Goal: Transaction & Acquisition: Purchase product/service

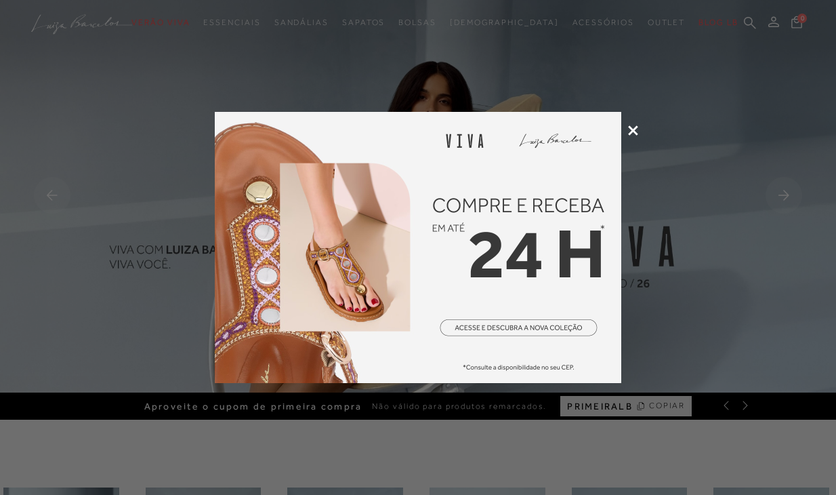
click at [630, 128] on icon at bounding box center [633, 130] width 10 height 10
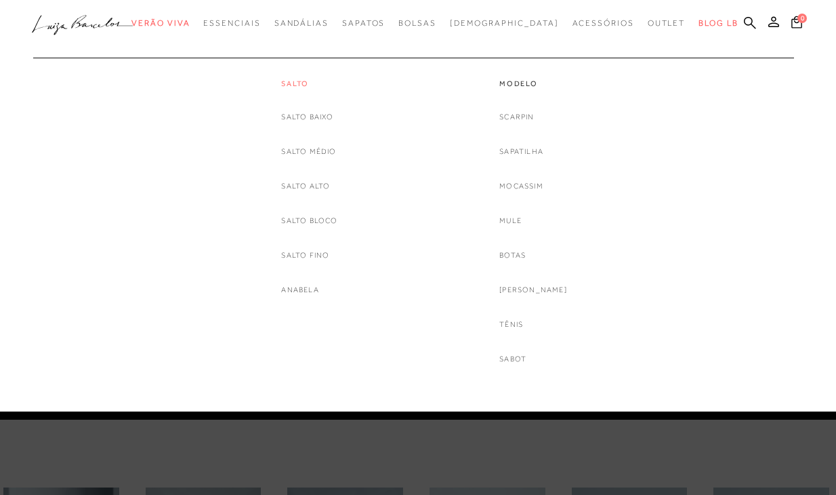
click at [300, 81] on link "Salto" at bounding box center [309, 84] width 56 height 12
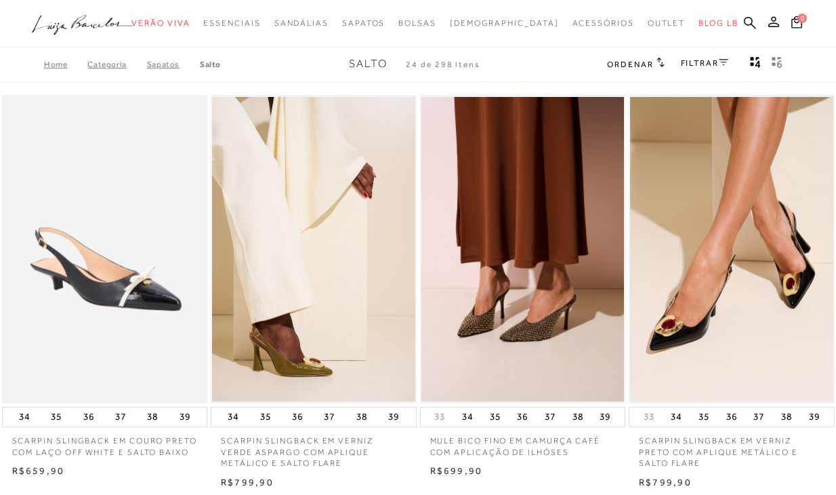
click at [710, 58] on link "FILTRAR" at bounding box center [704, 62] width 47 height 9
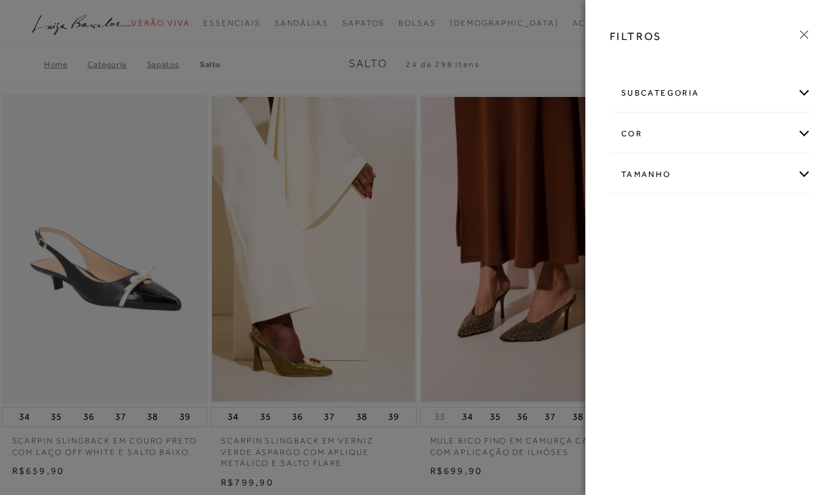
click at [805, 104] on div "subcategoria" at bounding box center [711, 93] width 201 height 36
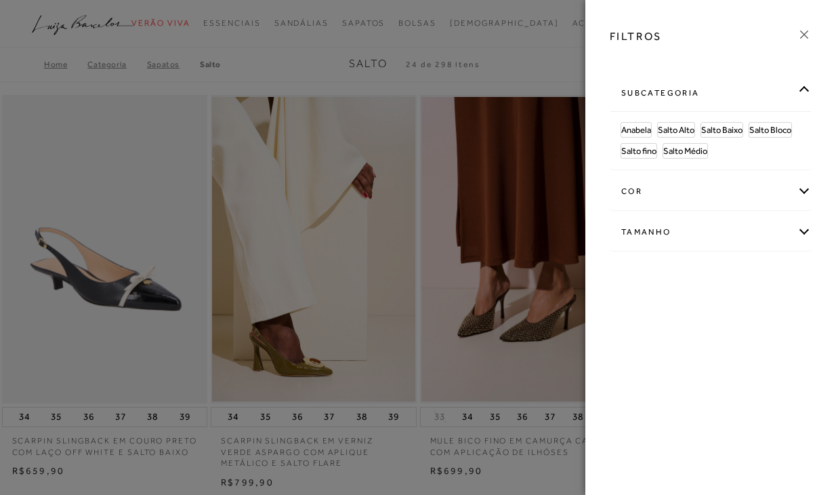
click at [803, 190] on div "cor" at bounding box center [711, 191] width 201 height 36
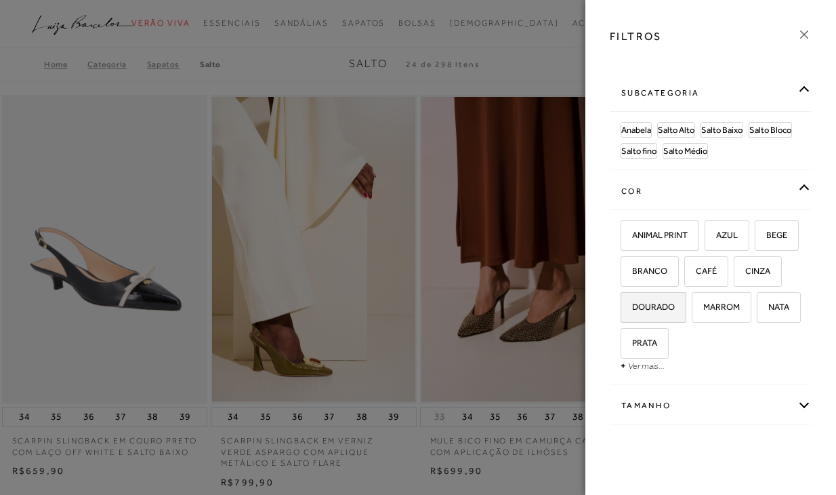
click at [675, 309] on span "DOURADO" at bounding box center [648, 307] width 53 height 10
click at [632, 309] on input "DOURADO" at bounding box center [626, 309] width 14 height 14
checkbox input "true"
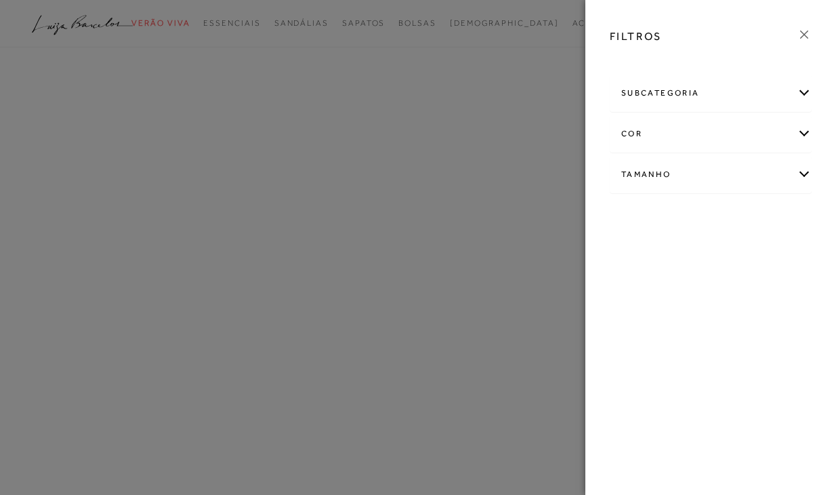
click at [791, 380] on div "FILTROS subcategoria Anabela Salto Alto +" at bounding box center [710, 247] width 251 height 495
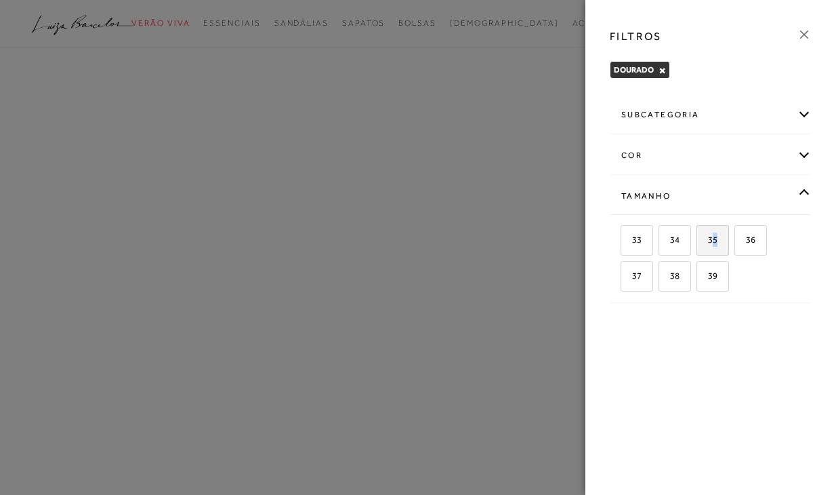
click at [715, 236] on span "35" at bounding box center [708, 239] width 20 height 10
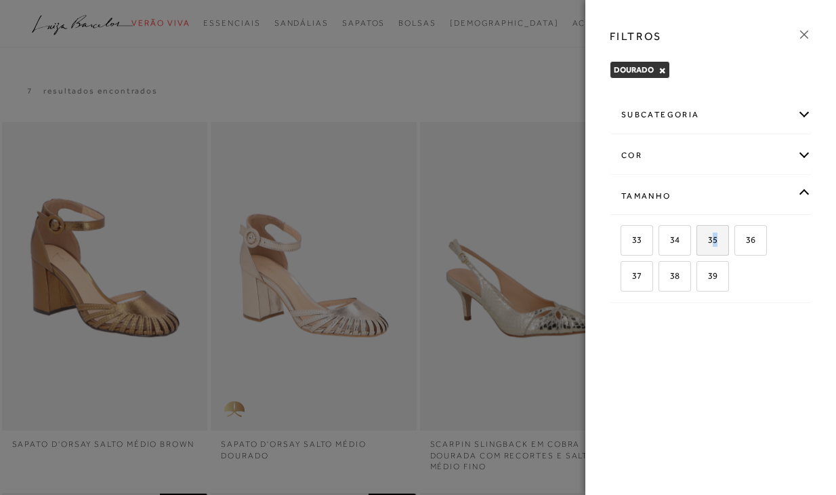
click at [711, 241] on span "35" at bounding box center [708, 239] width 20 height 10
click at [708, 241] on input "35" at bounding box center [702, 242] width 14 height 14
checkbox input "true"
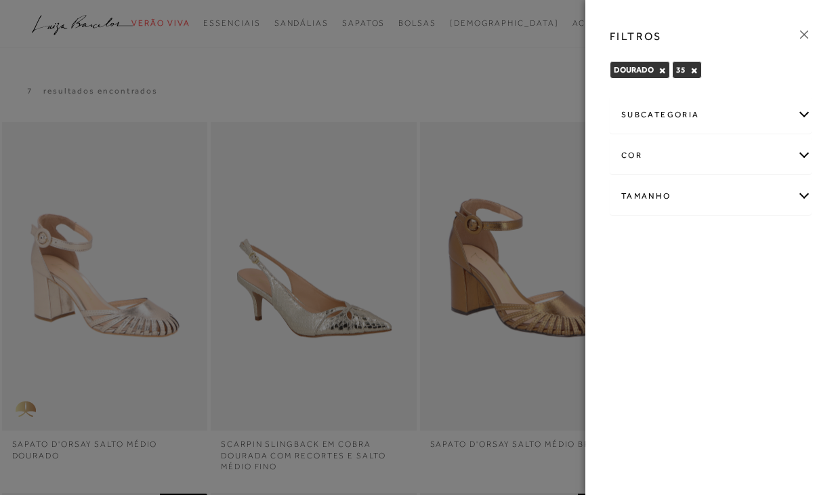
click at [807, 31] on icon at bounding box center [804, 34] width 8 height 8
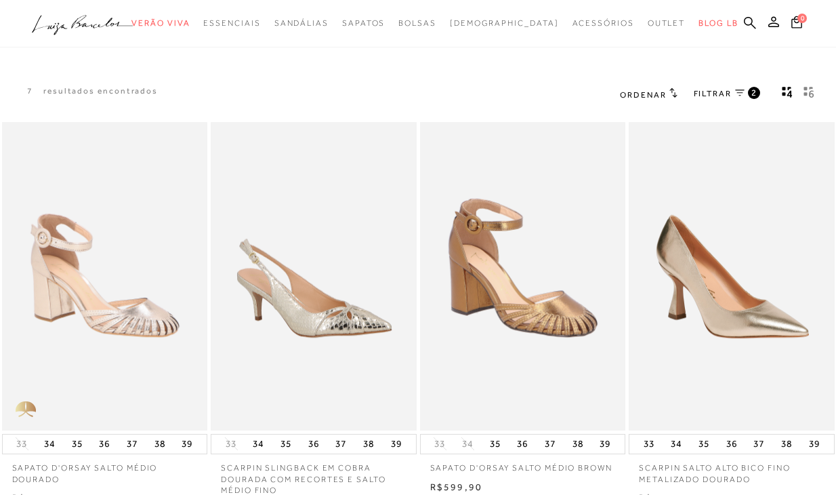
click at [737, 91] on icon at bounding box center [739, 92] width 9 height 7
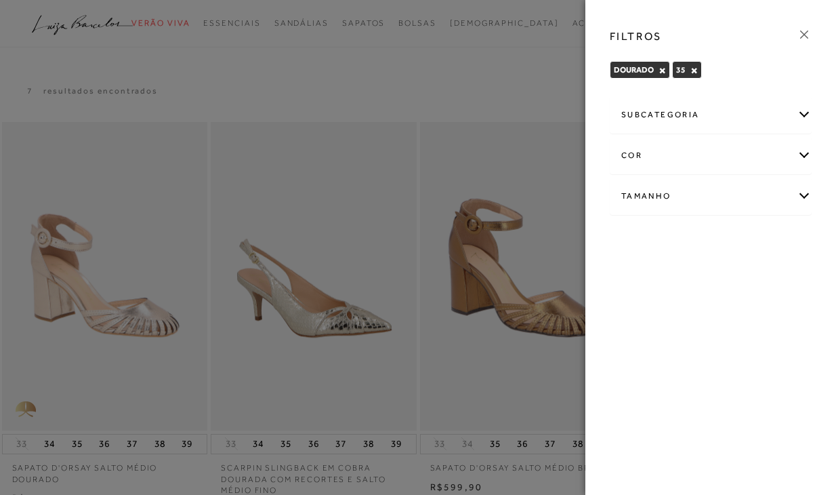
click at [698, 122] on div "subcategoria" at bounding box center [711, 115] width 201 height 36
click at [691, 201] on div "cor" at bounding box center [711, 192] width 201 height 36
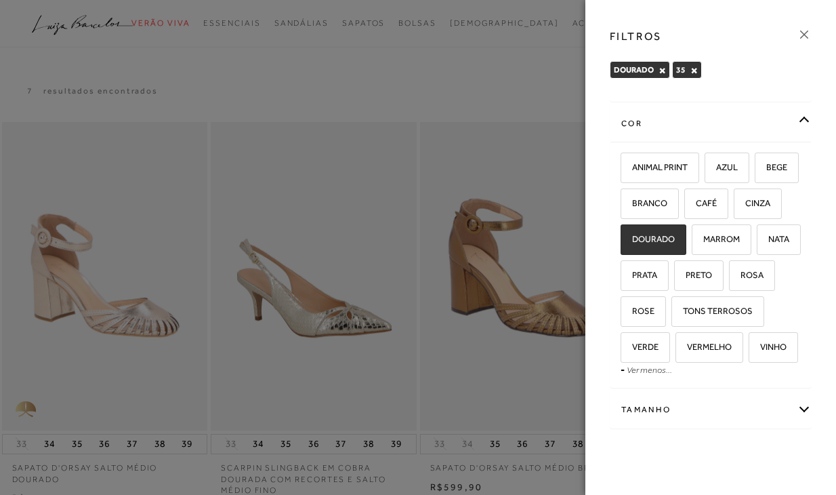
scroll to position [18, 0]
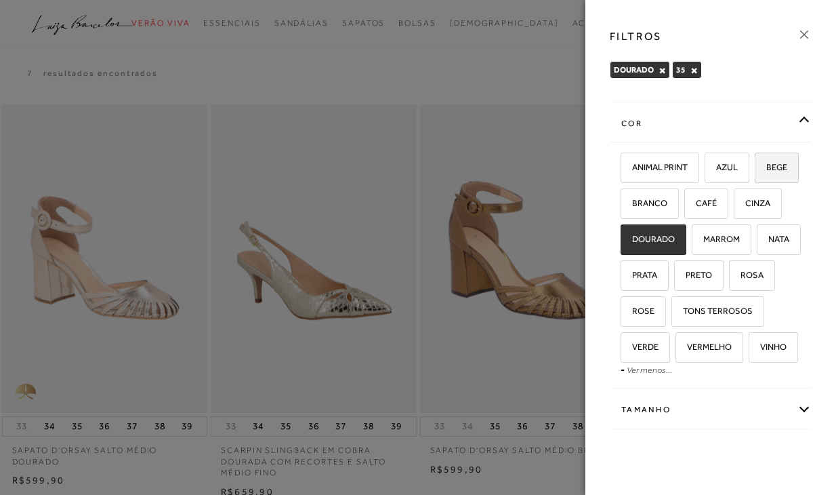
click at [756, 155] on label "BEGE" at bounding box center [777, 167] width 43 height 29
click at [753, 163] on input "BEGE" at bounding box center [760, 170] width 14 height 14
checkbox input "true"
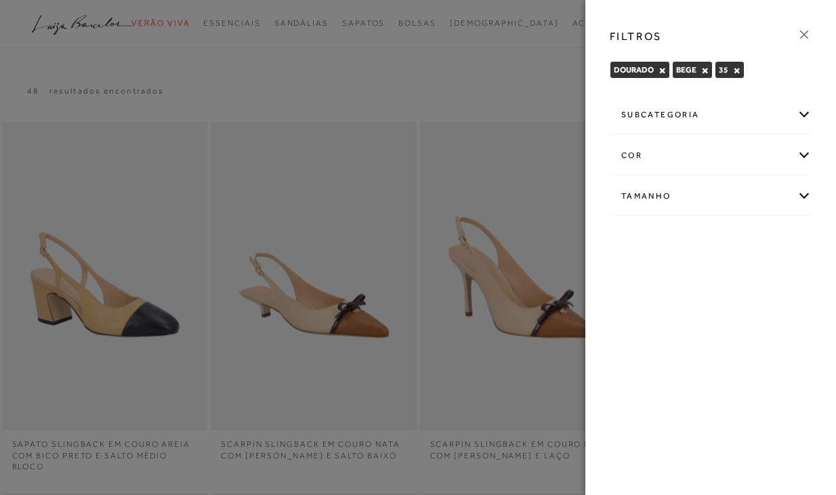
click at [808, 40] on icon at bounding box center [804, 34] width 15 height 15
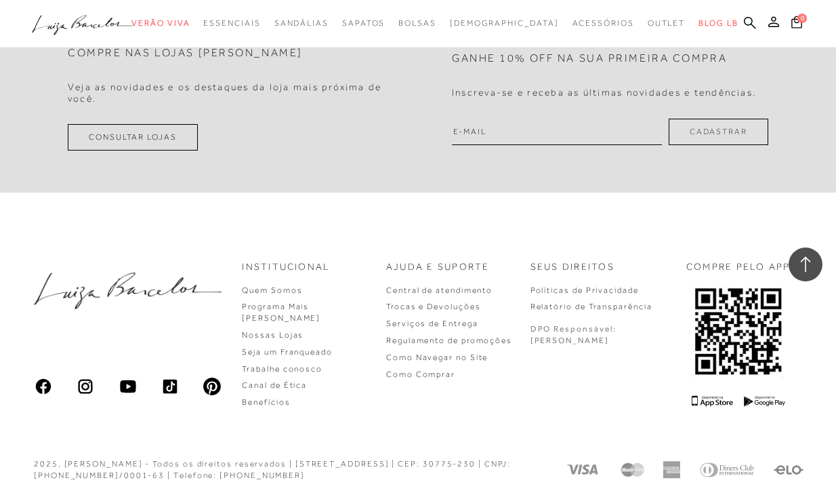
scroll to position [1221, 0]
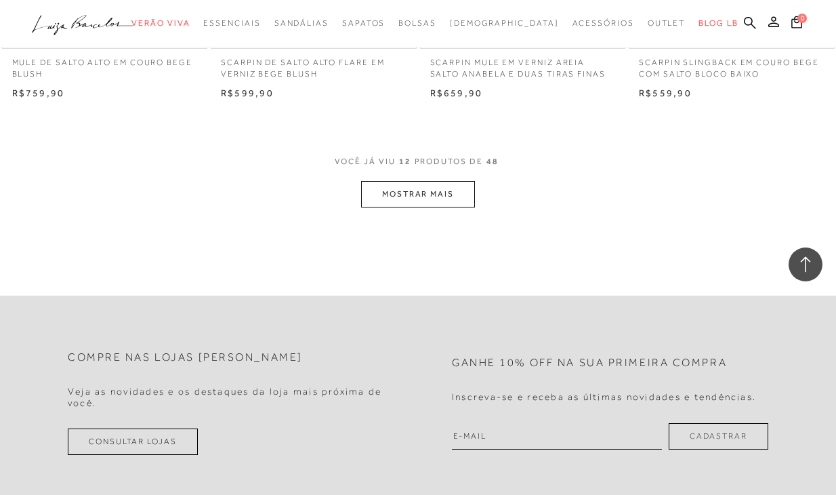
click at [445, 181] on button "MOSTRAR MAIS" at bounding box center [418, 194] width 114 height 26
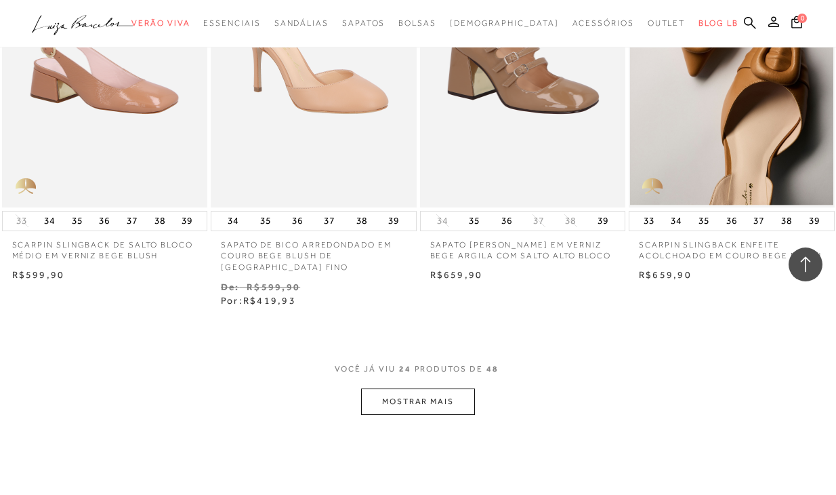
scroll to position [2265, 0]
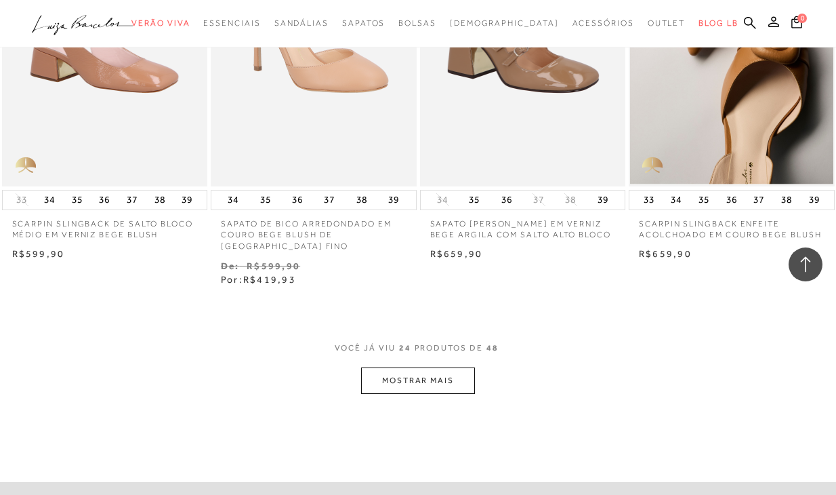
click at [412, 384] on button "MOSTRAR MAIS" at bounding box center [418, 380] width 114 height 26
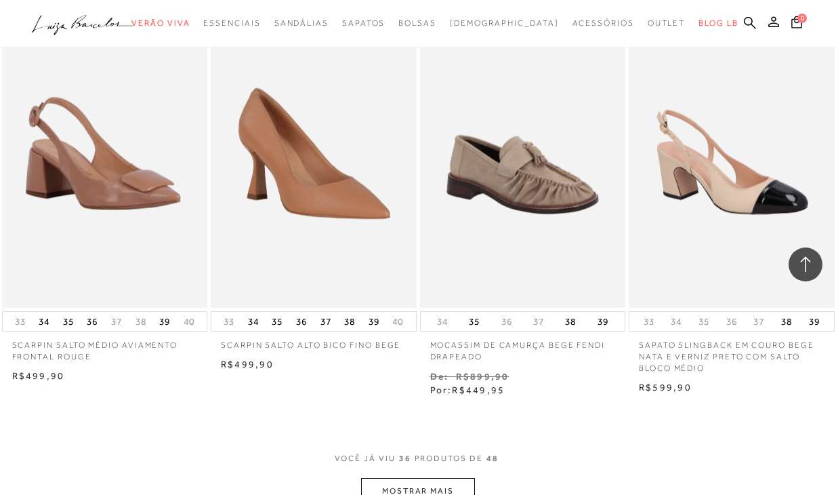
scroll to position [3510, 0]
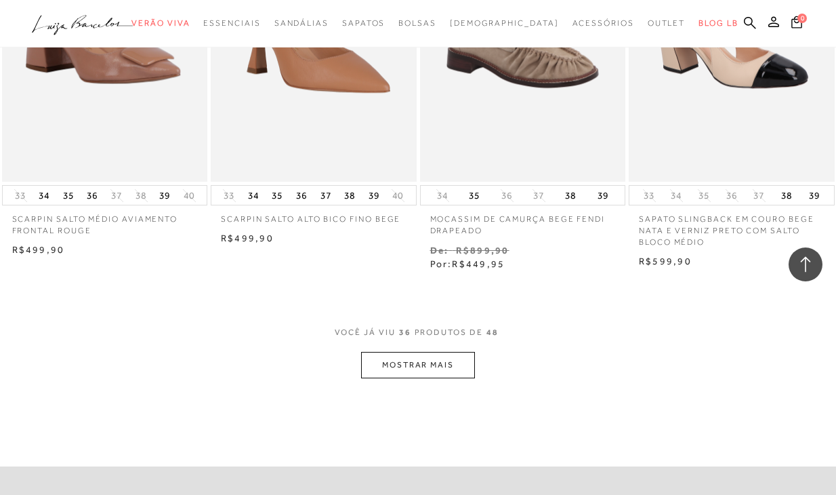
click at [417, 358] on button "MOSTRAR MAIS" at bounding box center [418, 365] width 114 height 26
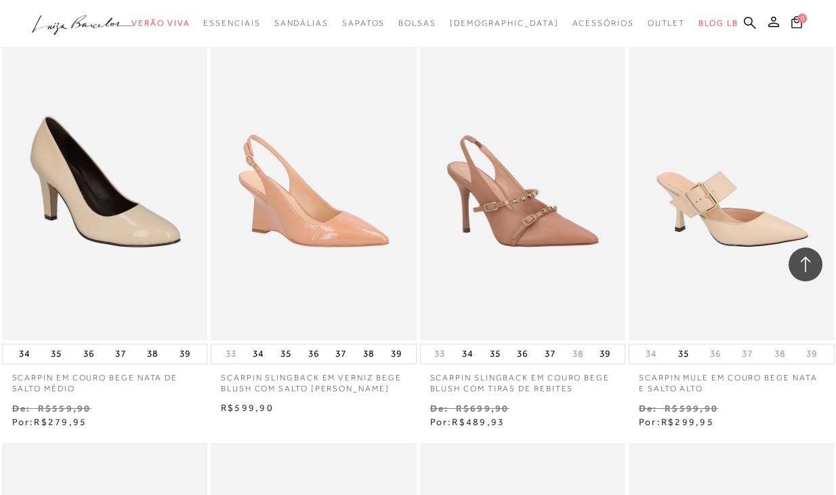
scroll to position [931, 0]
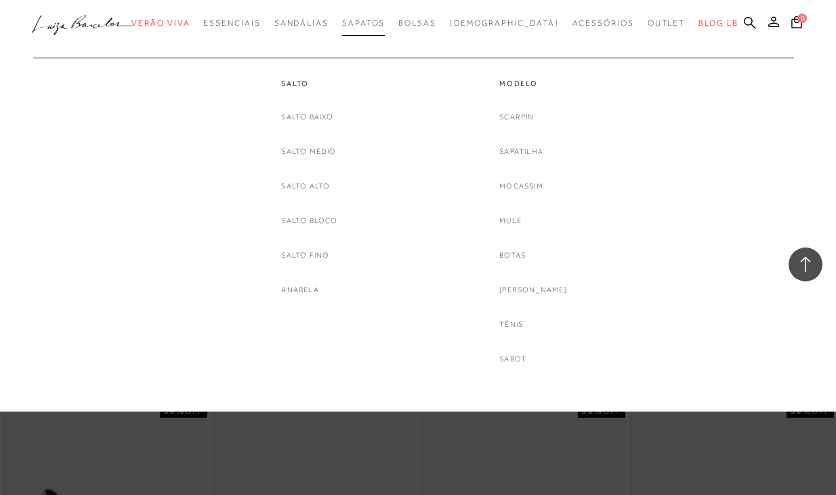
click at [385, 25] on span "Sapatos" at bounding box center [363, 22] width 43 height 9
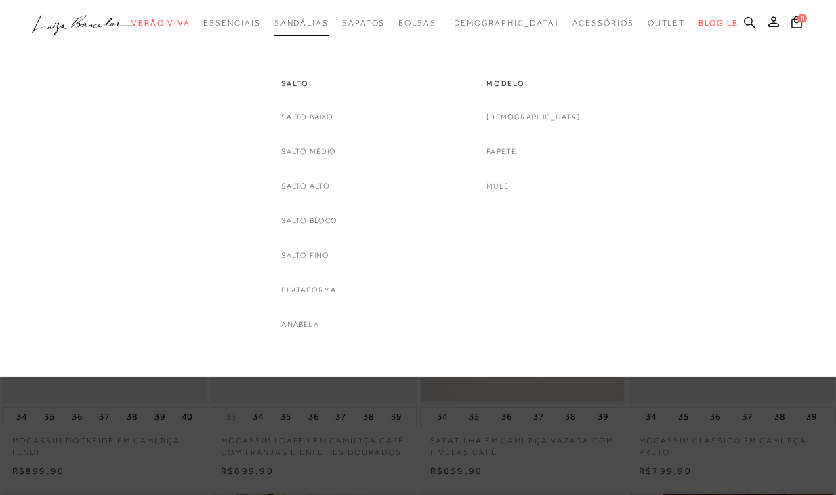
click at [329, 18] on span "Sandálias" at bounding box center [301, 22] width 54 height 9
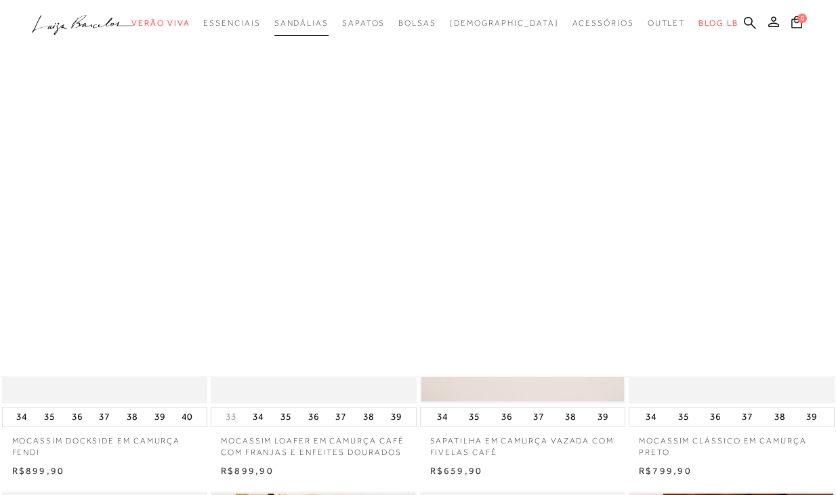
click at [329, 18] on span "Sandálias" at bounding box center [301, 22] width 54 height 9
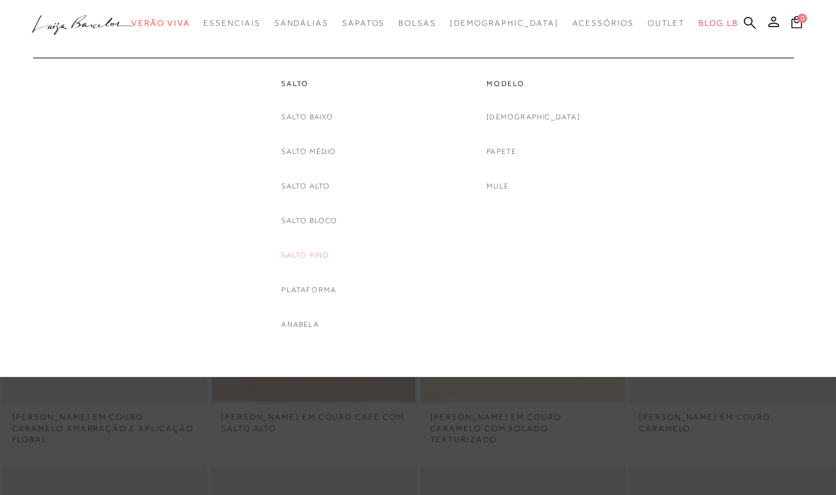
click at [303, 255] on link "Salto Fino" at bounding box center [305, 255] width 48 height 14
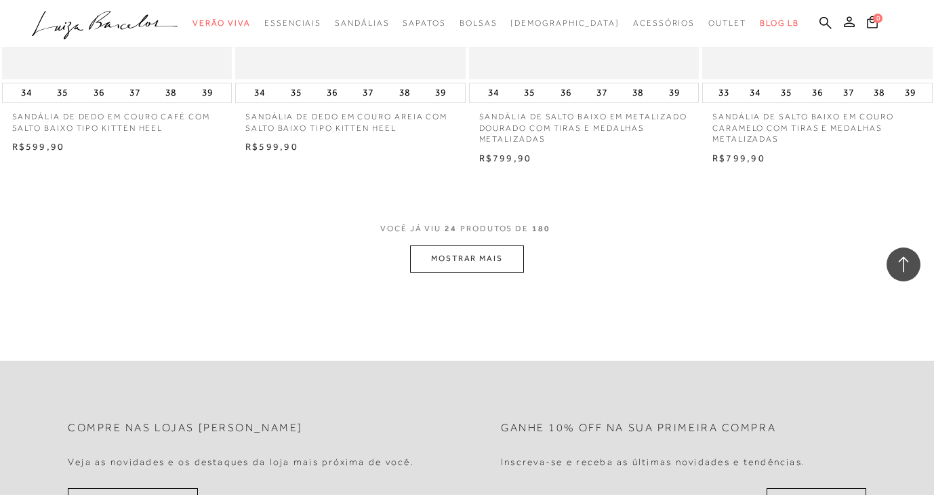
scroll to position [2443, 0]
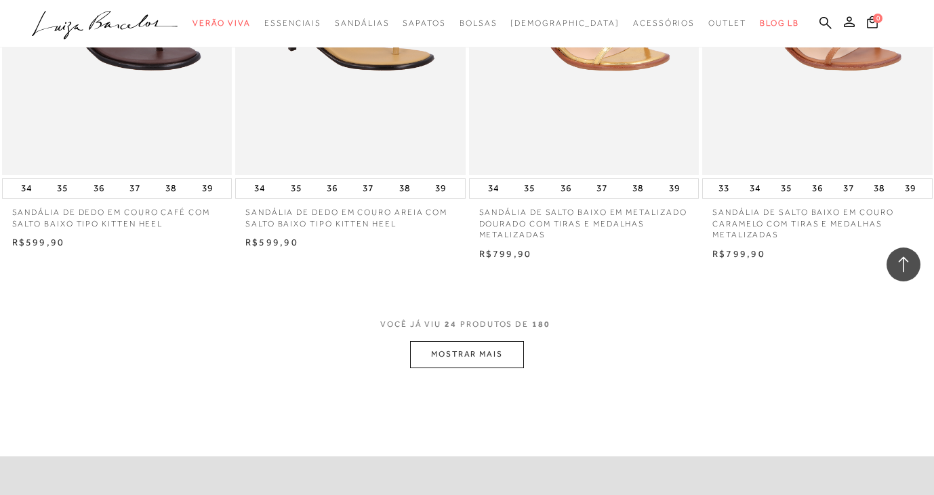
click at [489, 348] on button "MOSTRAR MAIS" at bounding box center [467, 354] width 114 height 26
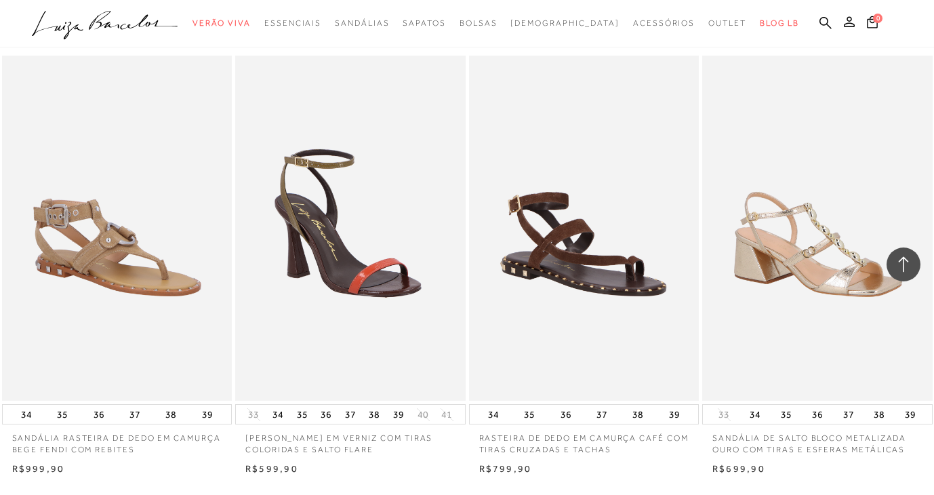
scroll to position [5008, 0]
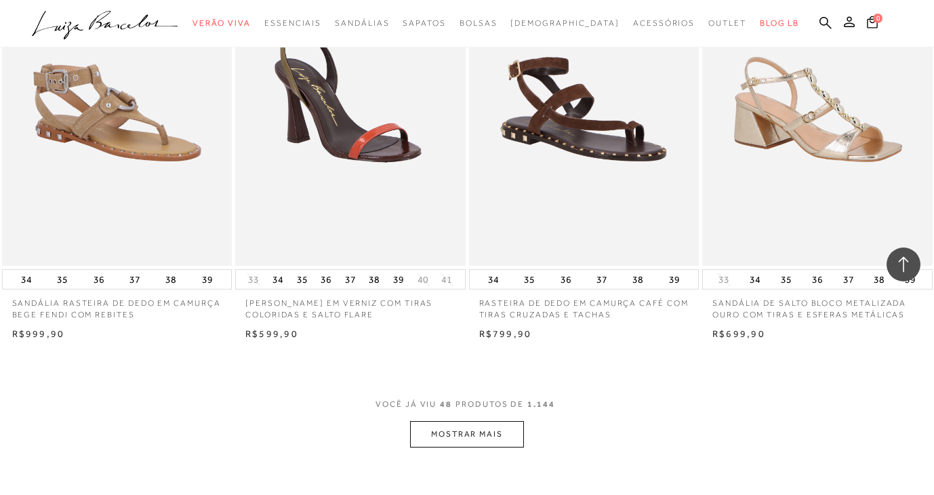
click at [477, 430] on button "MOSTRAR MAIS" at bounding box center [467, 434] width 114 height 26
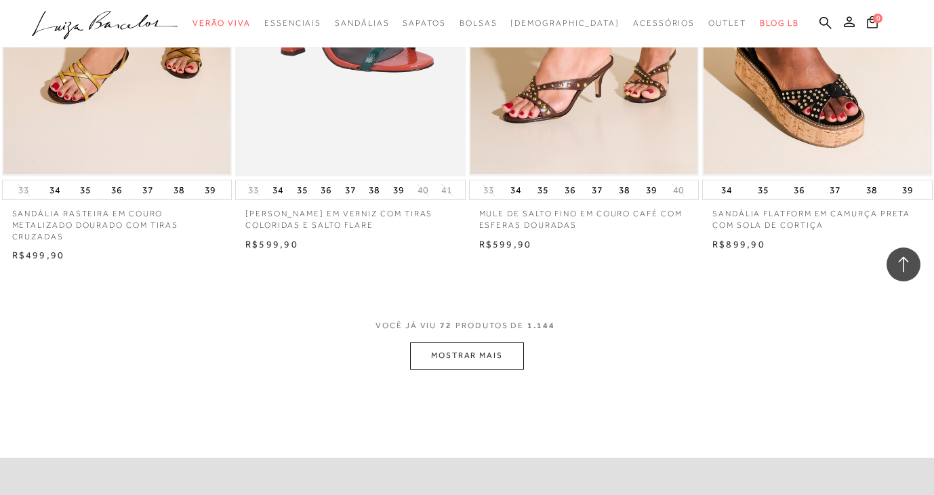
scroll to position [7699, 0]
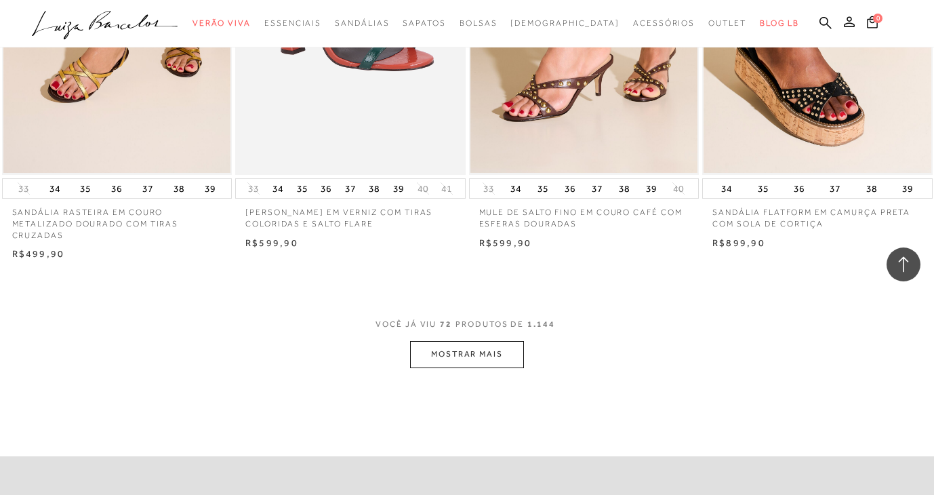
click at [453, 354] on button "MOSTRAR MAIS" at bounding box center [467, 354] width 114 height 26
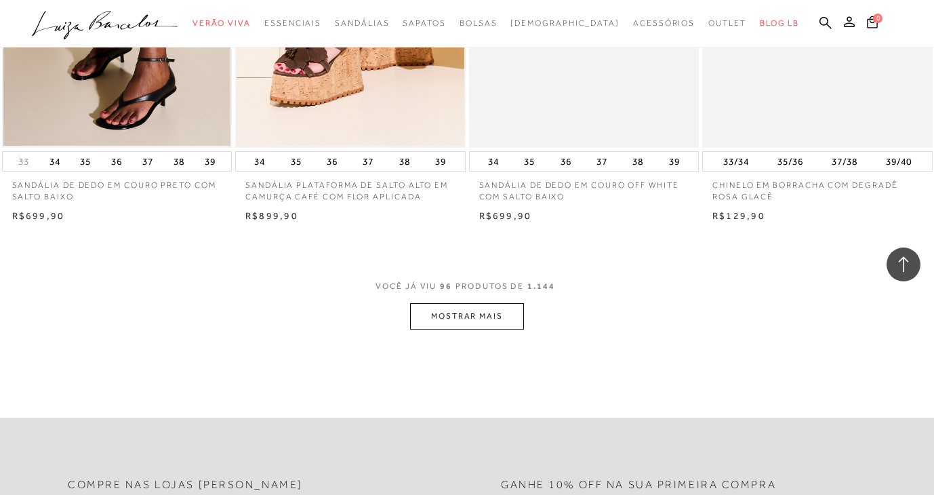
scroll to position [10364, 0]
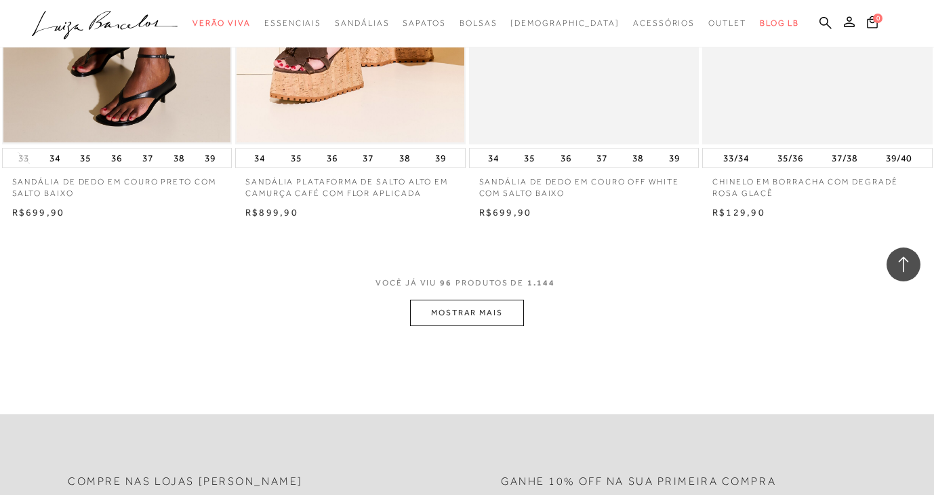
click at [482, 302] on button "MOSTRAR MAIS" at bounding box center [467, 313] width 114 height 26
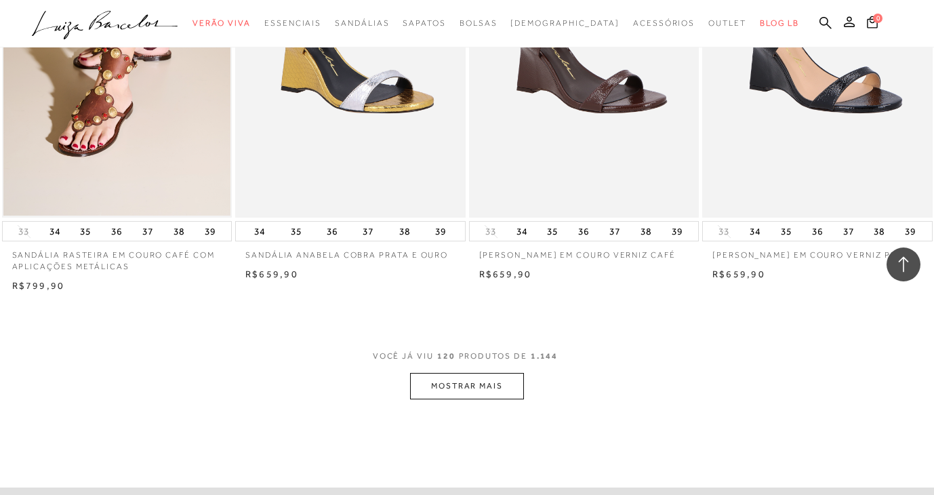
scroll to position [13067, 0]
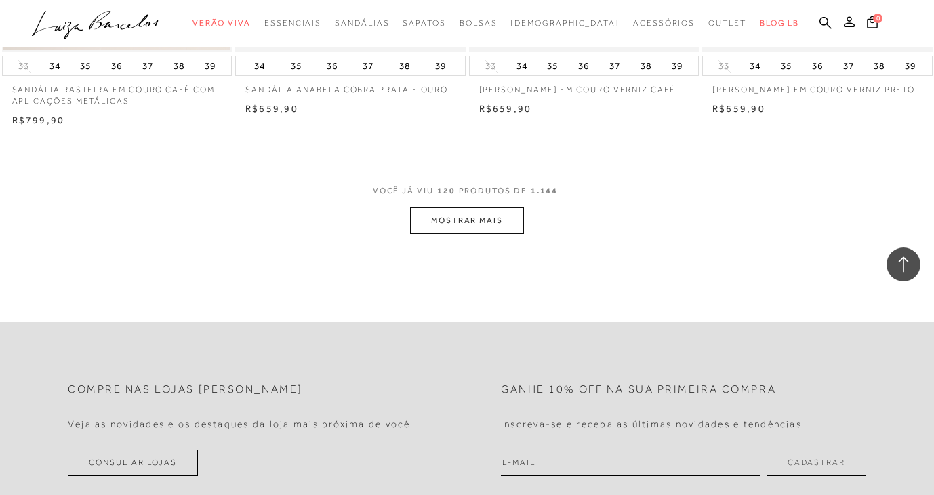
click at [472, 228] on button "MOSTRAR MAIS" at bounding box center [467, 220] width 114 height 26
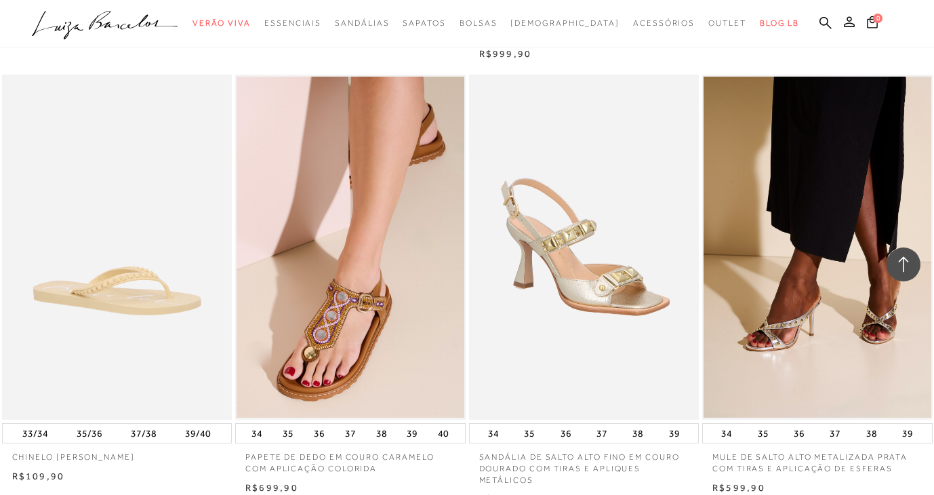
scroll to position [15724, 0]
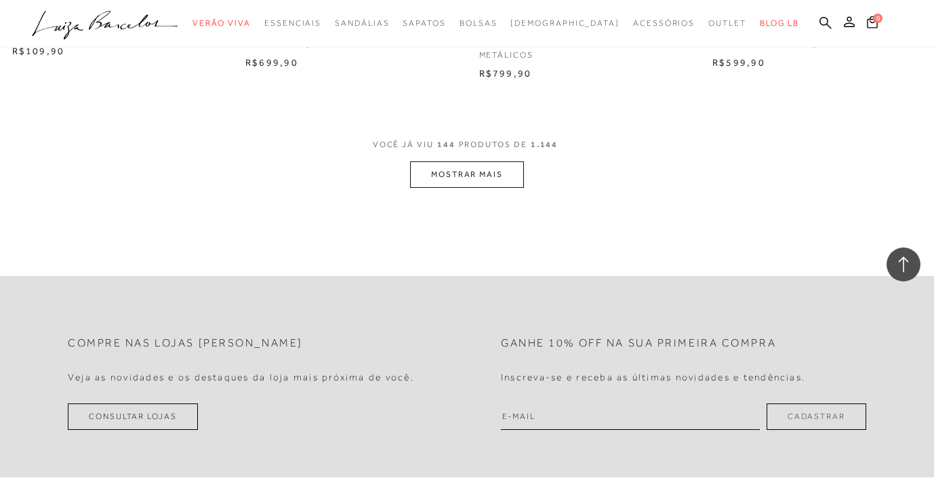
click at [481, 180] on button "MOSTRAR MAIS" at bounding box center [467, 174] width 114 height 26
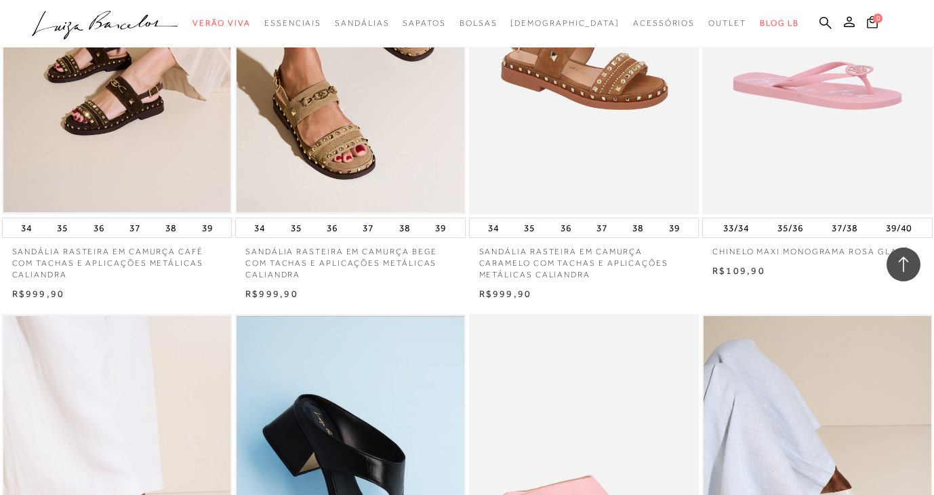
scroll to position [9584, 0]
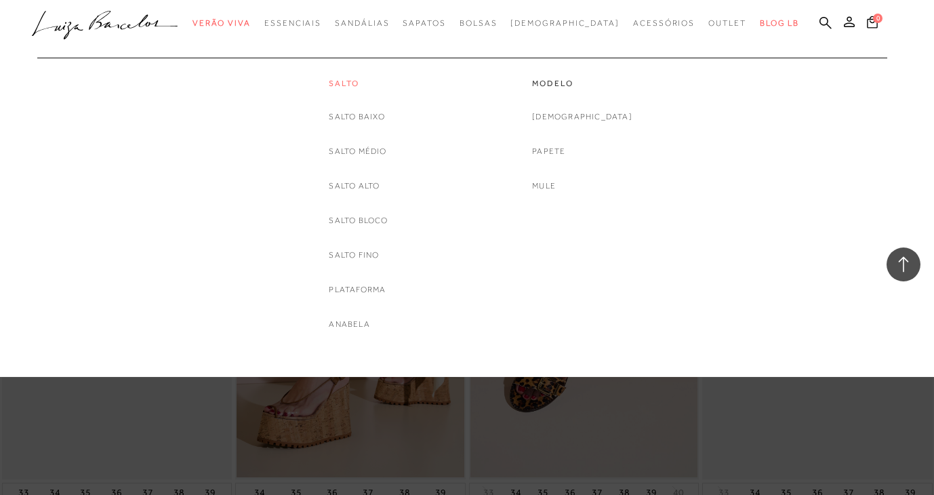
click at [340, 81] on link "Salto" at bounding box center [358, 84] width 59 height 12
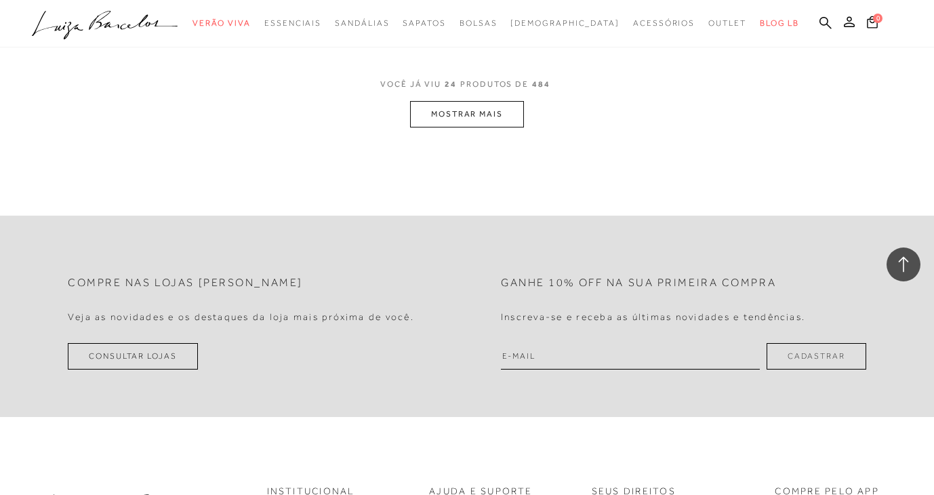
scroll to position [2473, 0]
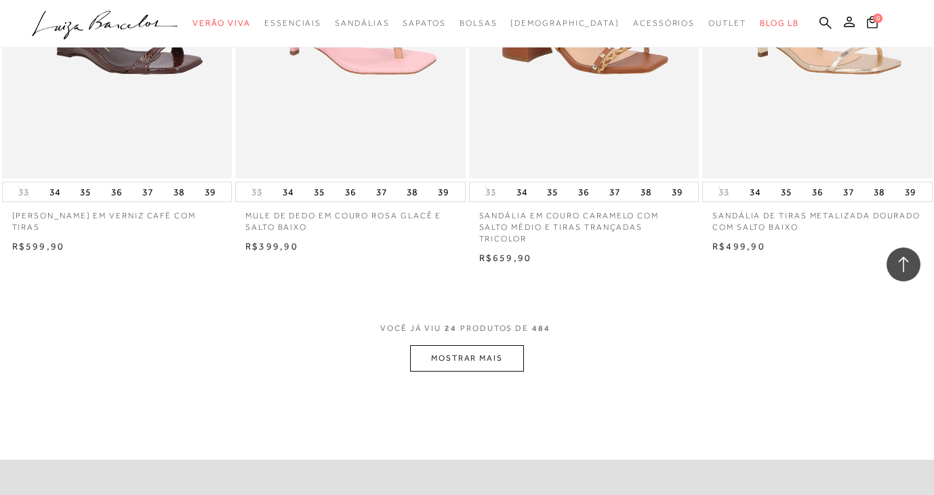
click at [463, 346] on button "MOSTRAR MAIS" at bounding box center [467, 358] width 114 height 26
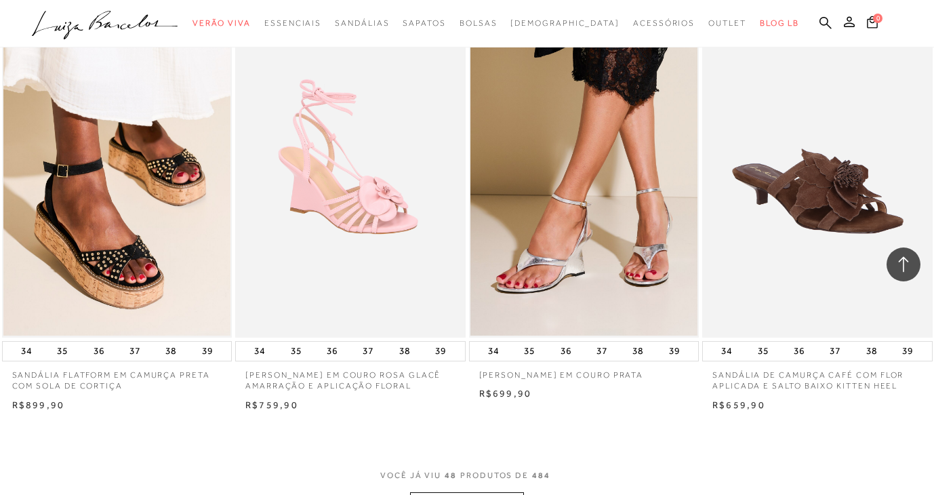
scroll to position [5257, 0]
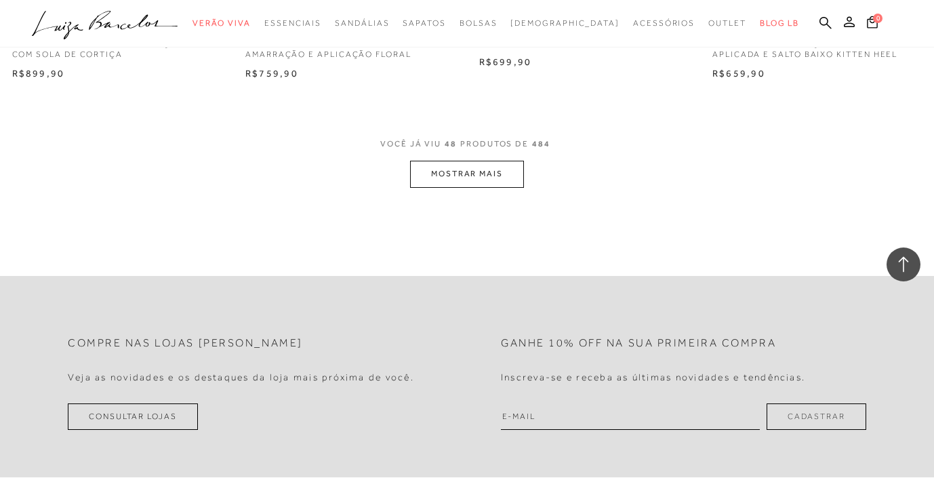
click at [491, 172] on button "MOSTRAR MAIS" at bounding box center [467, 174] width 114 height 26
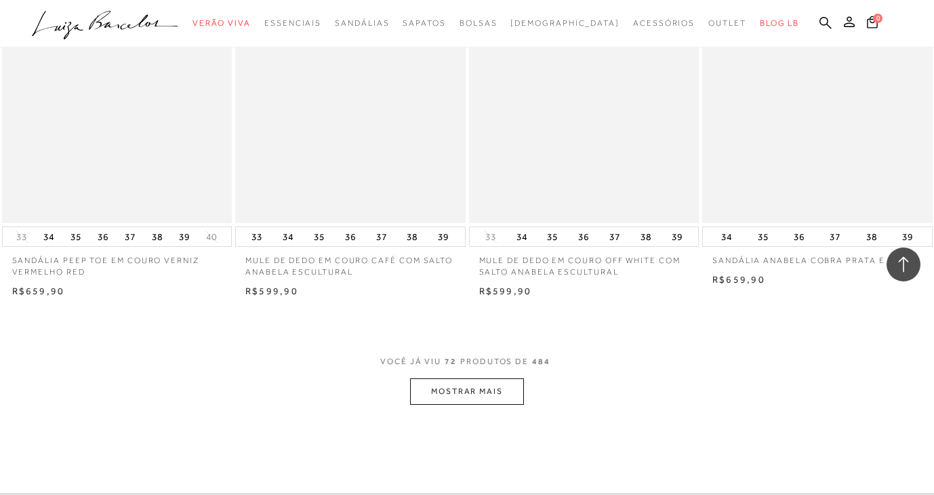
scroll to position [7652, 0]
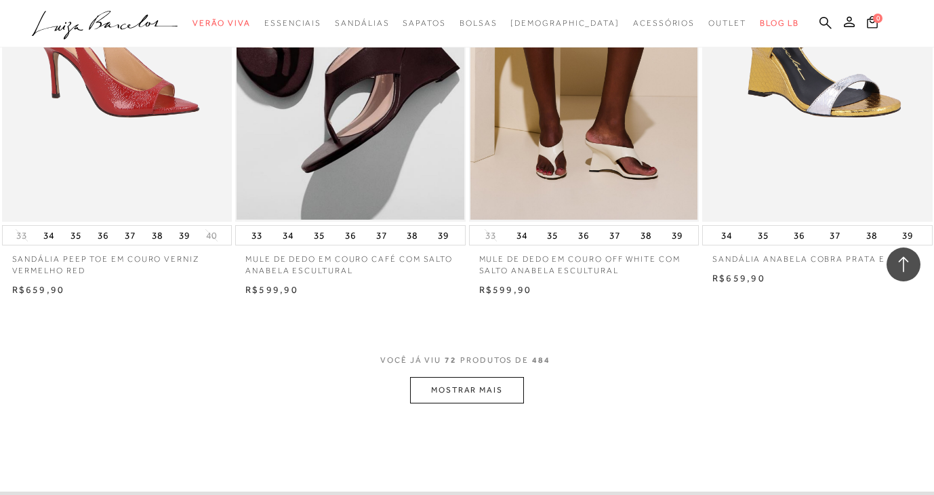
click at [457, 394] on button "MOSTRAR MAIS" at bounding box center [467, 390] width 114 height 26
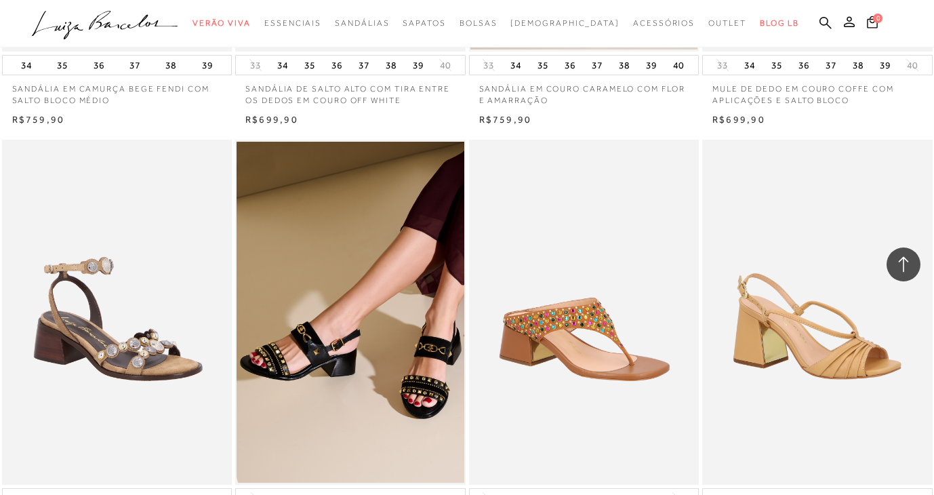
scroll to position [10172, 0]
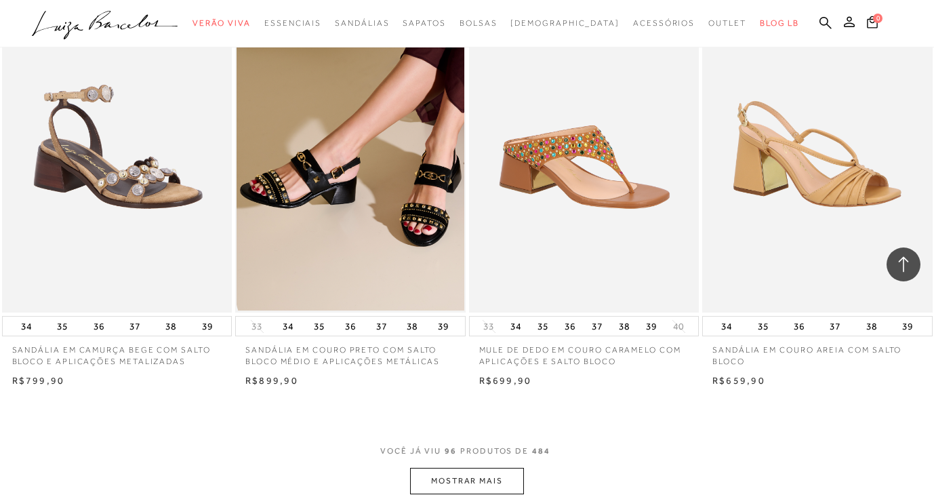
click at [465, 473] on button "MOSTRAR MAIS" at bounding box center [467, 481] width 114 height 26
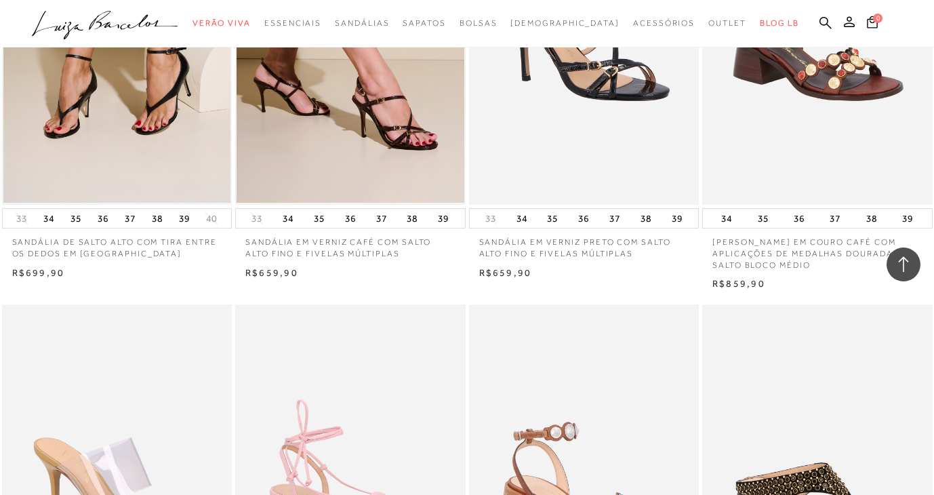
scroll to position [12893, 0]
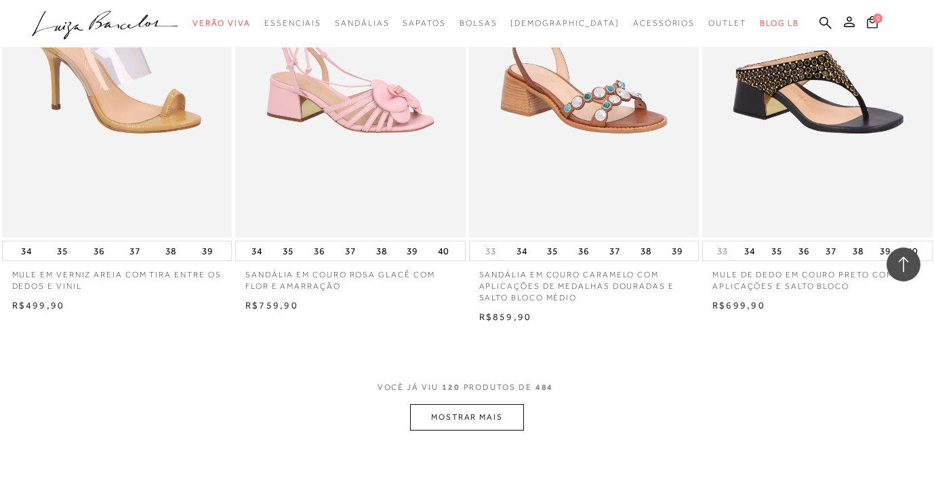
click at [473, 410] on button "MOSTRAR MAIS" at bounding box center [467, 417] width 114 height 26
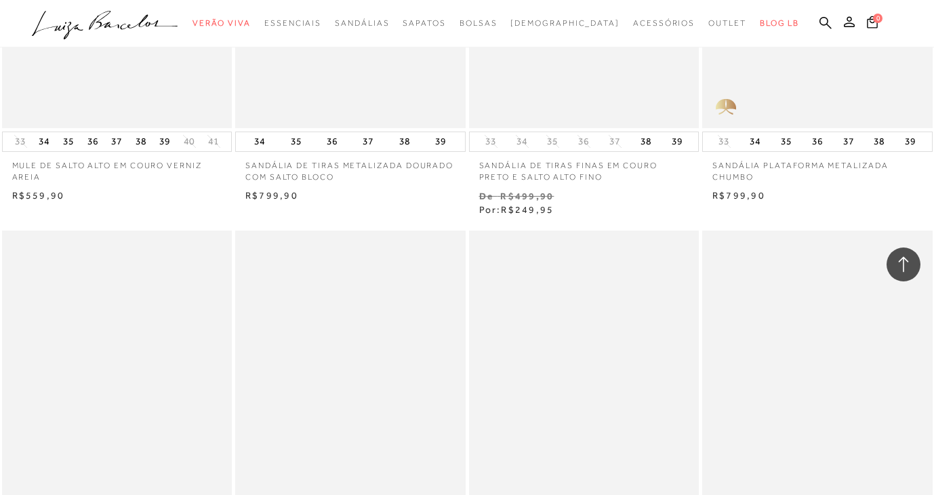
scroll to position [15711, 0]
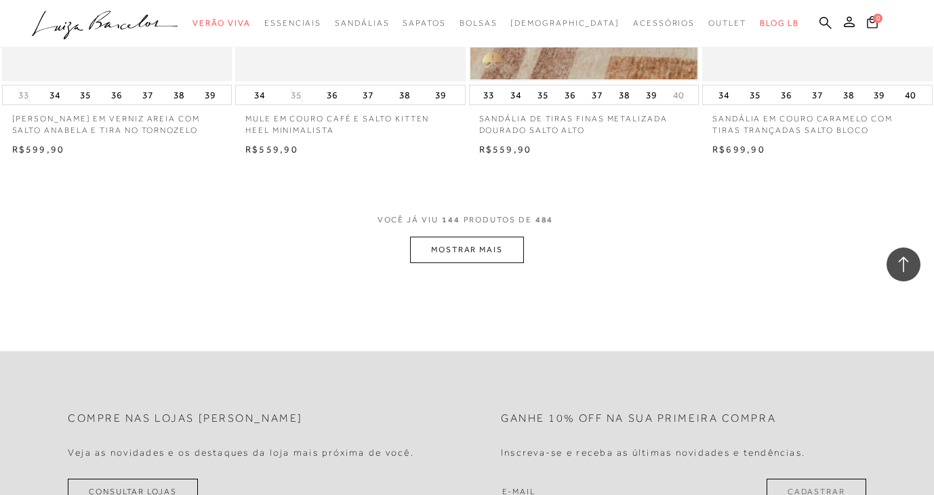
click at [467, 236] on button "MOSTRAR MAIS" at bounding box center [467, 249] width 114 height 26
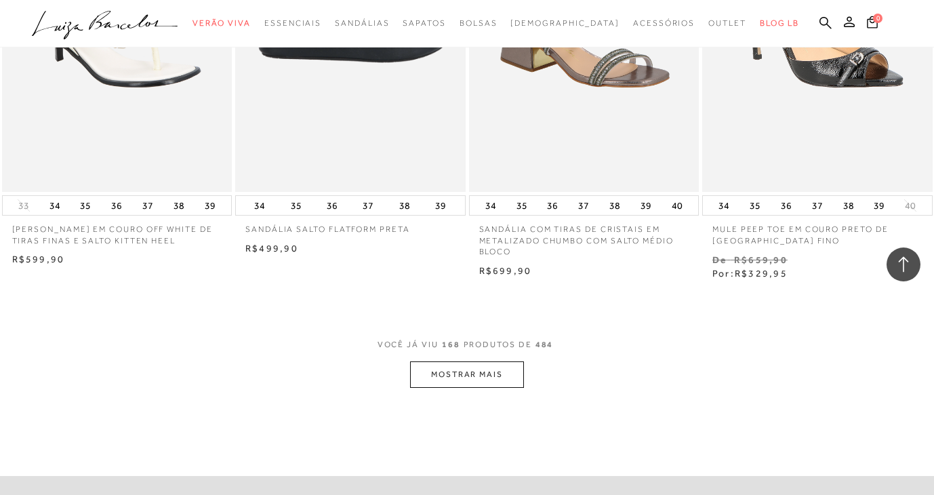
scroll to position [18260, 0]
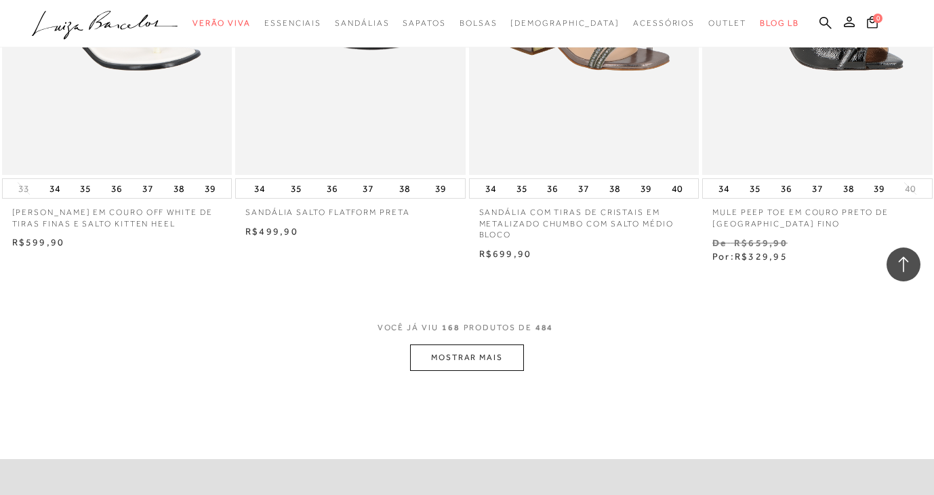
click at [461, 352] on button "MOSTRAR MAIS" at bounding box center [467, 357] width 114 height 26
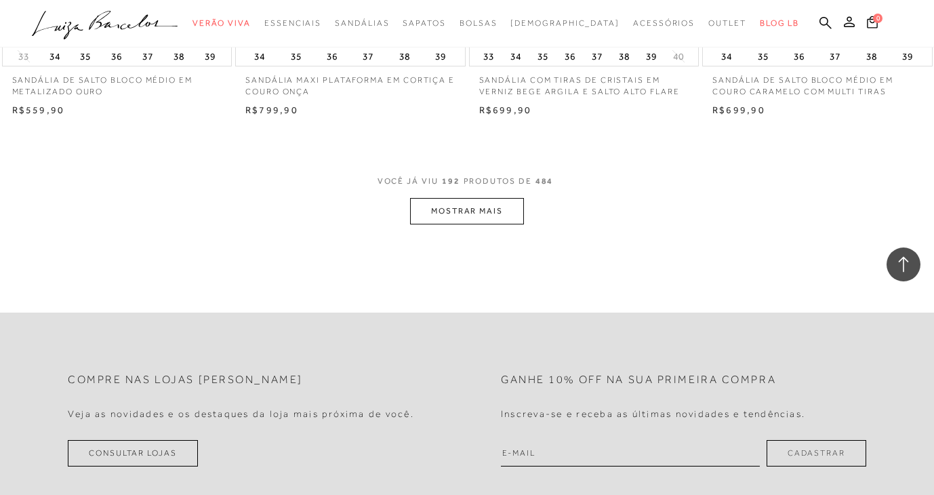
scroll to position [21152, 0]
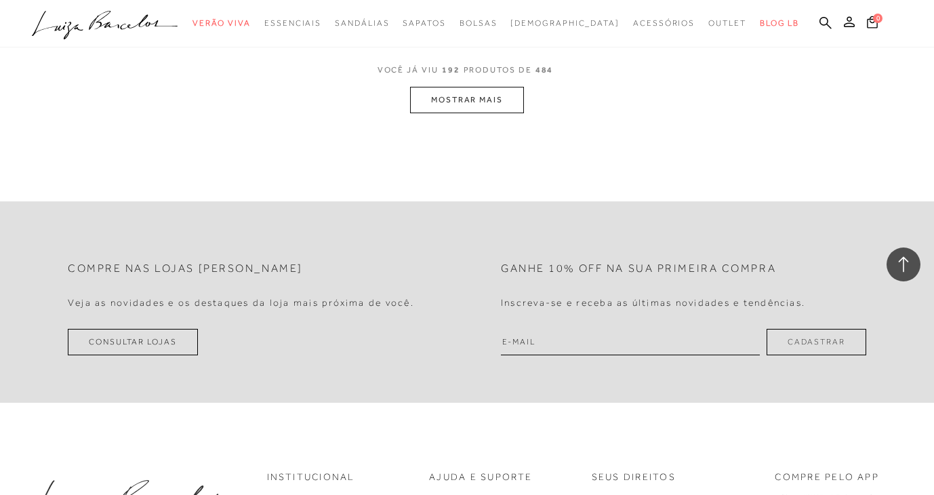
click at [482, 87] on button "MOSTRAR MAIS" at bounding box center [467, 100] width 114 height 26
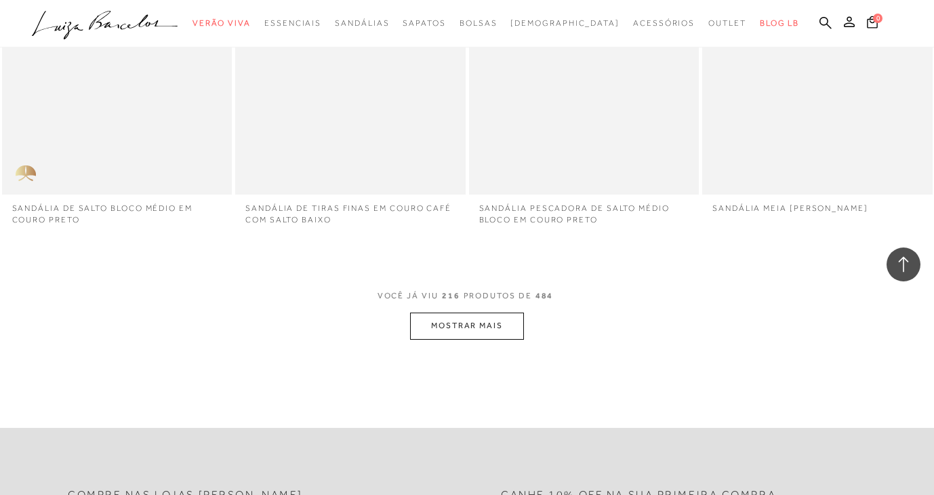
scroll to position [23528, 0]
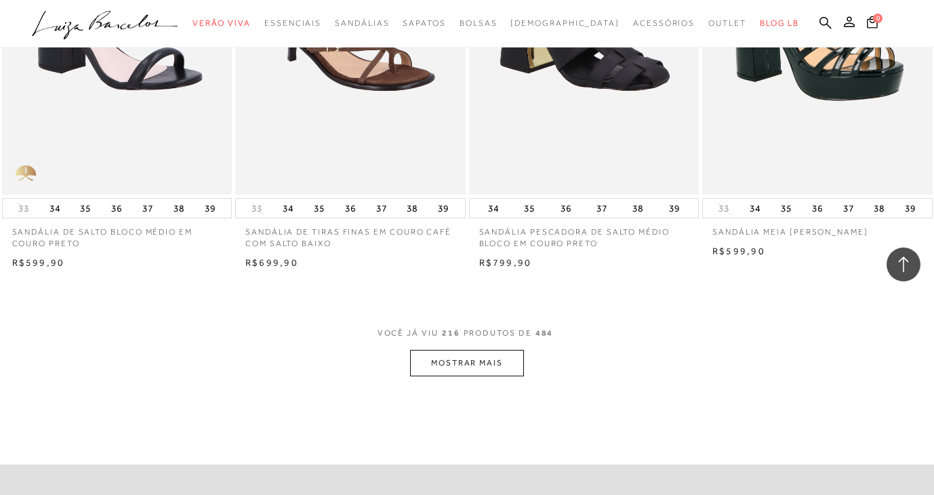
click at [470, 350] on button "MOSTRAR MAIS" at bounding box center [467, 363] width 114 height 26
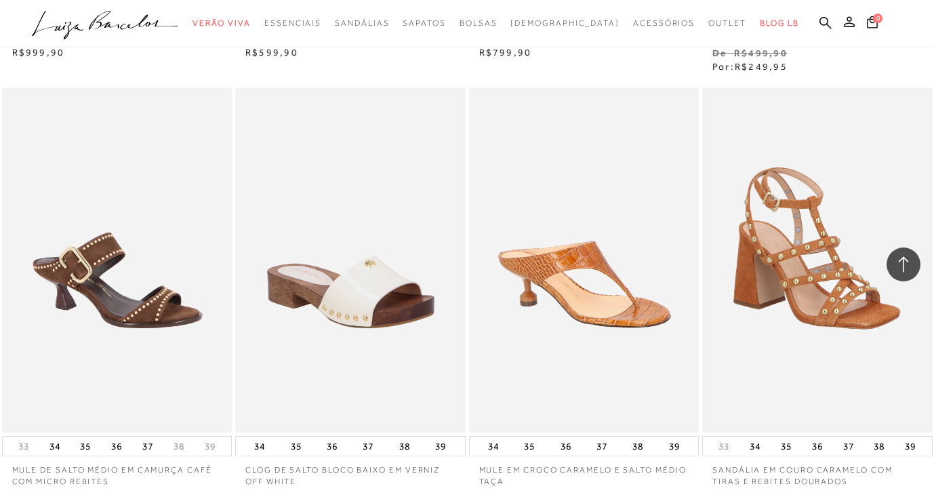
scroll to position [26387, 0]
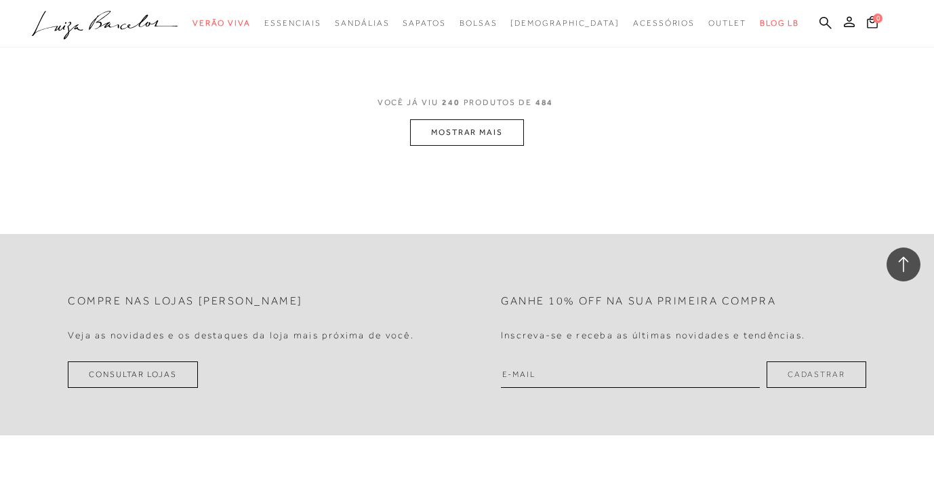
click at [468, 119] on button "MOSTRAR MAIS" at bounding box center [467, 132] width 114 height 26
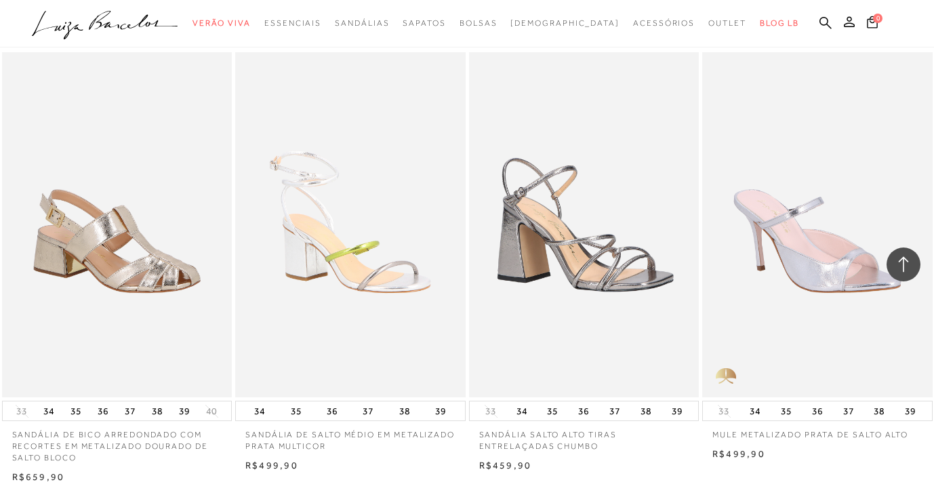
click at [369, 426] on p "SANDÁLIA DE SALTO MÉDIO EM METALIZADO PRATA MULTICOR" at bounding box center [350, 436] width 230 height 31
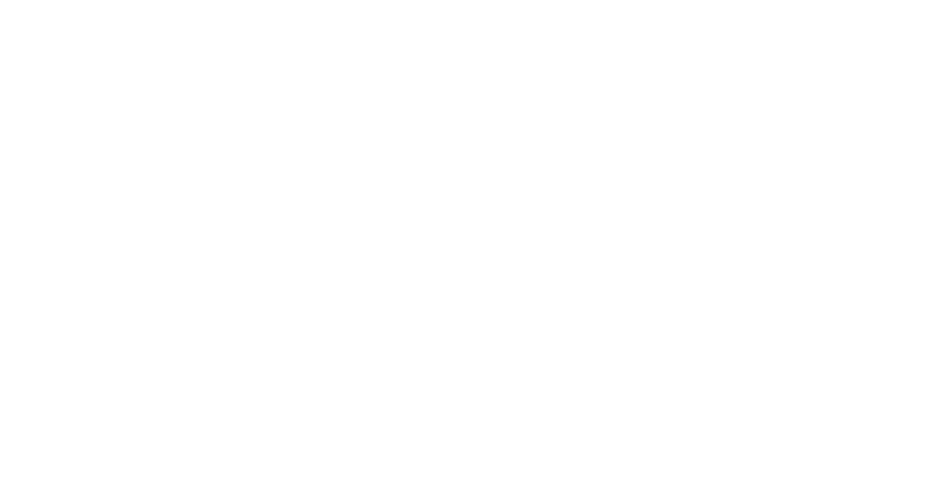
scroll to position [73, 0]
click at [378, 246] on div at bounding box center [467, 234] width 934 height 520
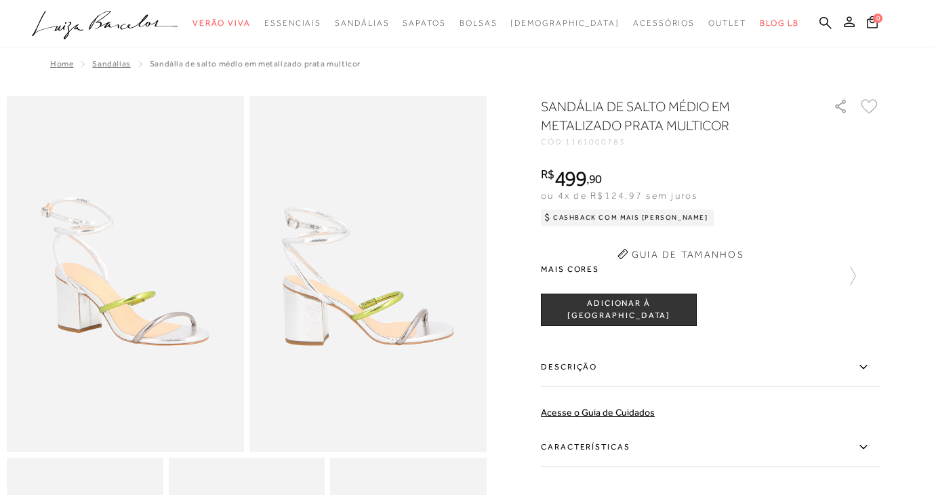
scroll to position [38, 0]
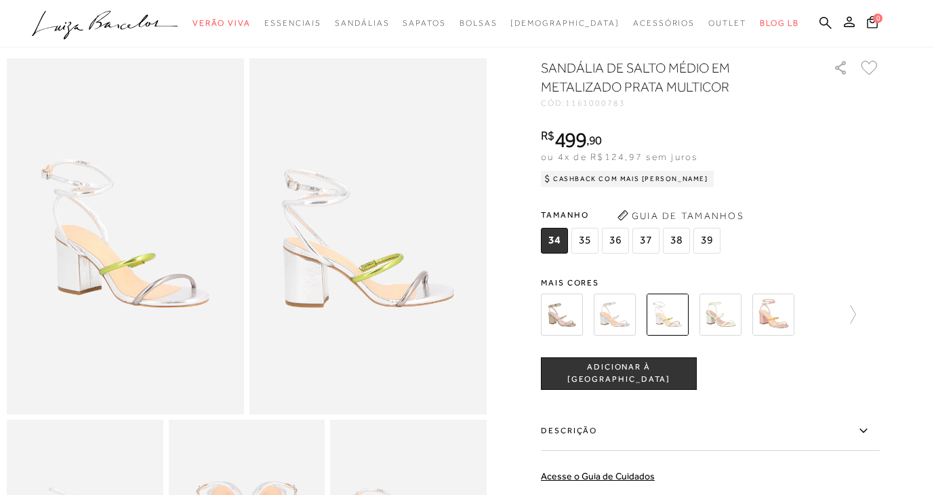
click at [579, 315] on img at bounding box center [562, 314] width 42 height 42
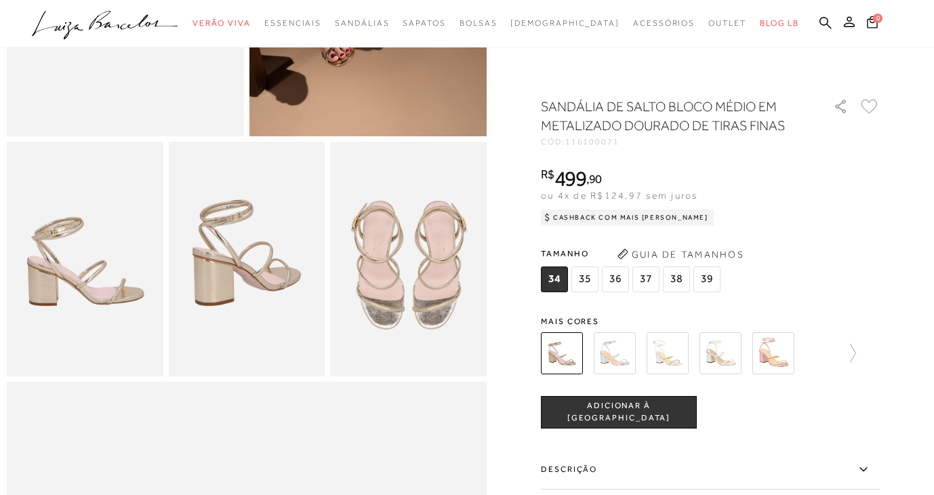
scroll to position [316, 0]
click at [770, 350] on img at bounding box center [773, 353] width 42 height 42
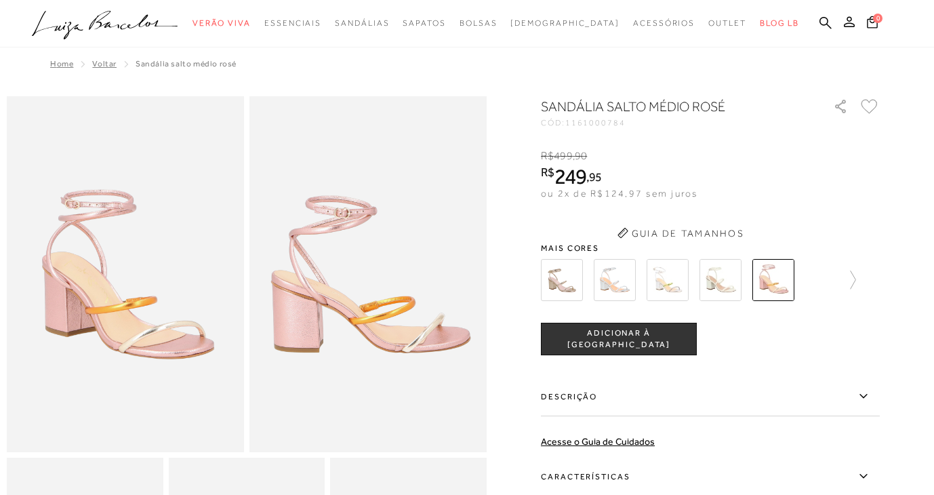
click at [857, 348] on div "tamanho 34 35 36 37 38 39 Escolha sua numeração para prosseguir com a sua compr…" at bounding box center [710, 339] width 339 height 33
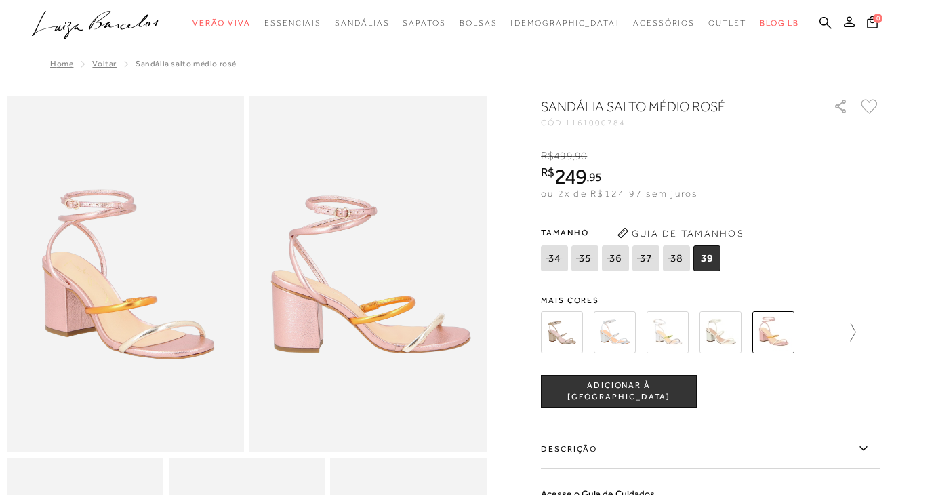
click at [854, 326] on icon at bounding box center [846, 332] width 19 height 19
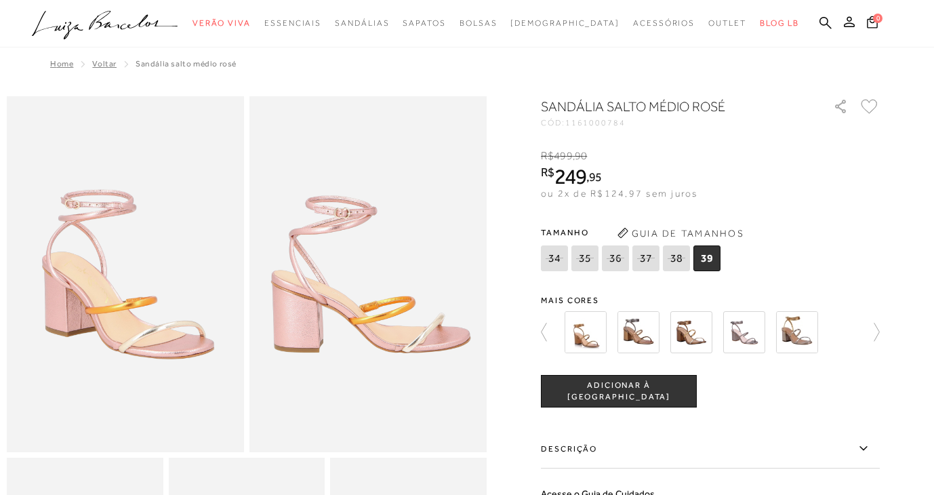
click at [600, 345] on img at bounding box center [585, 332] width 42 height 42
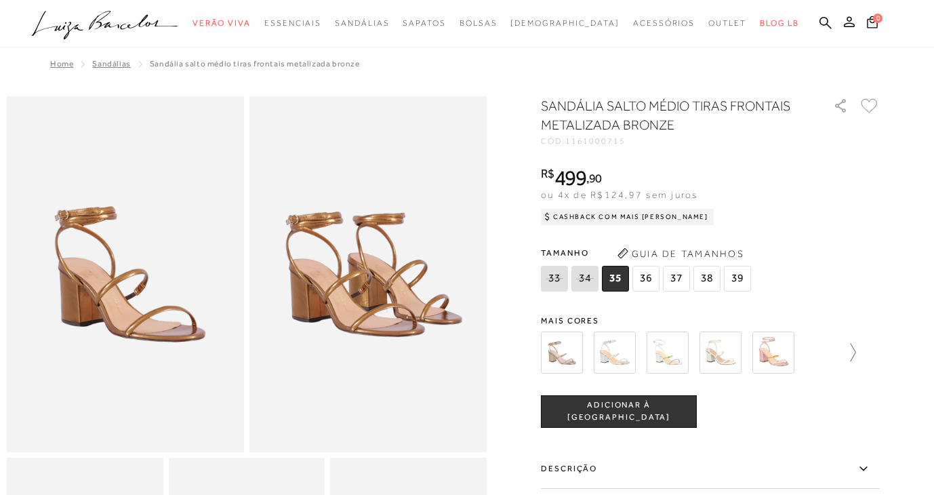
click at [846, 346] on icon at bounding box center [846, 352] width 19 height 19
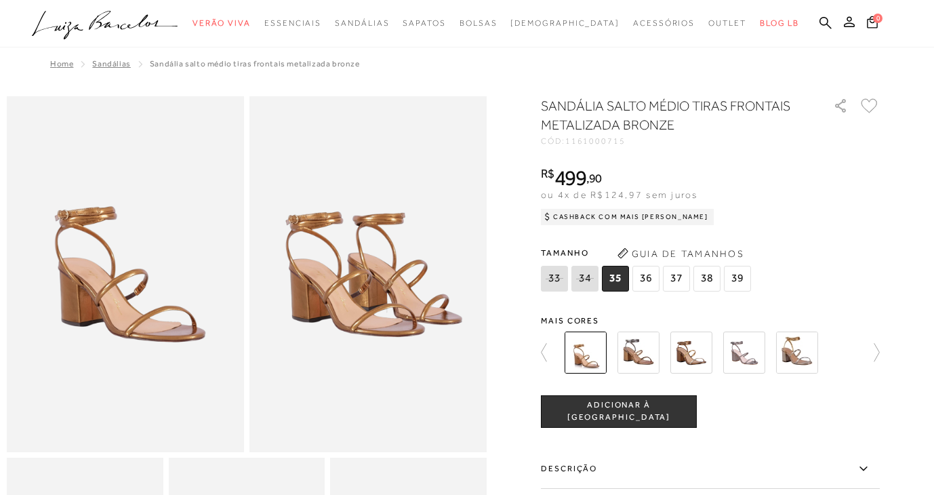
click at [790, 343] on img at bounding box center [797, 352] width 42 height 42
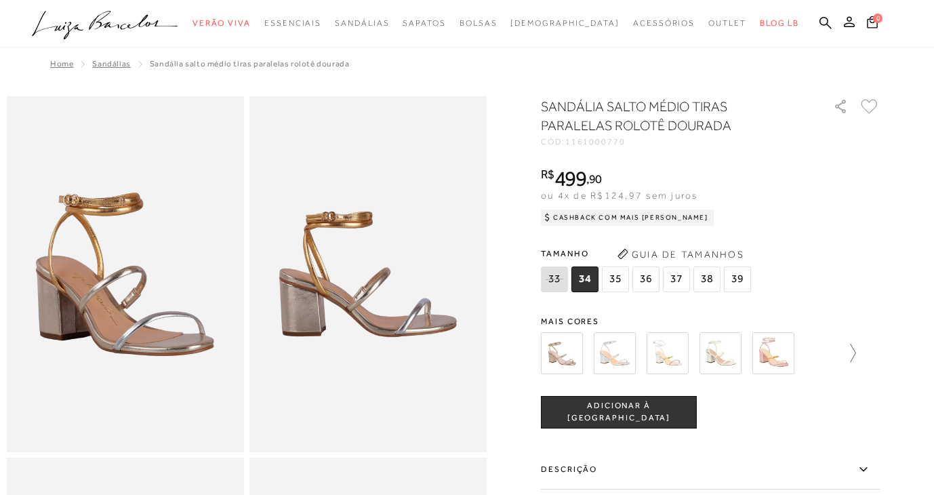
click at [846, 348] on icon at bounding box center [846, 353] width 19 height 19
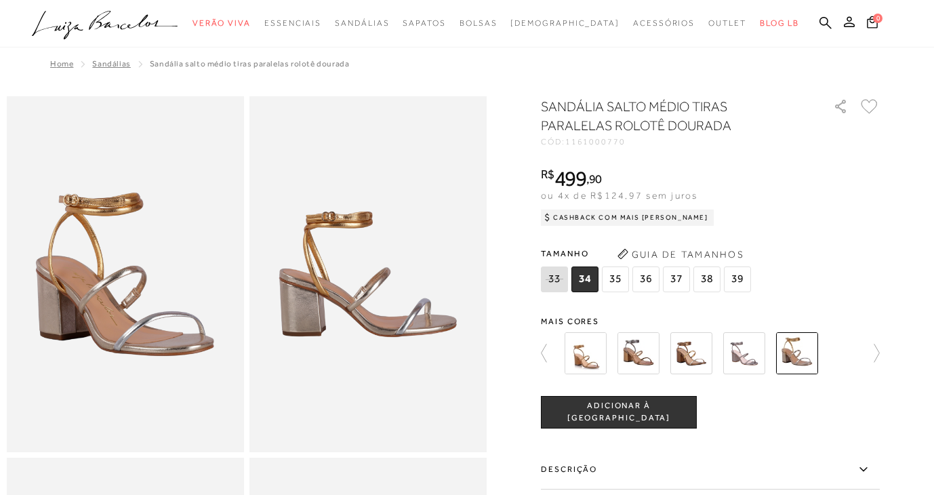
click at [747, 355] on img at bounding box center [744, 353] width 42 height 42
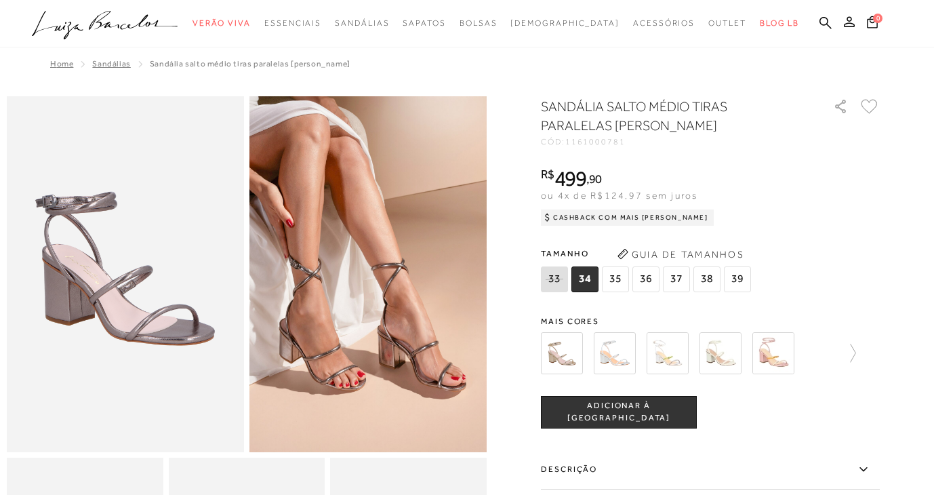
click at [856, 352] on div at bounding box center [710, 353] width 339 height 50
click at [851, 352] on icon at bounding box center [846, 353] width 19 height 19
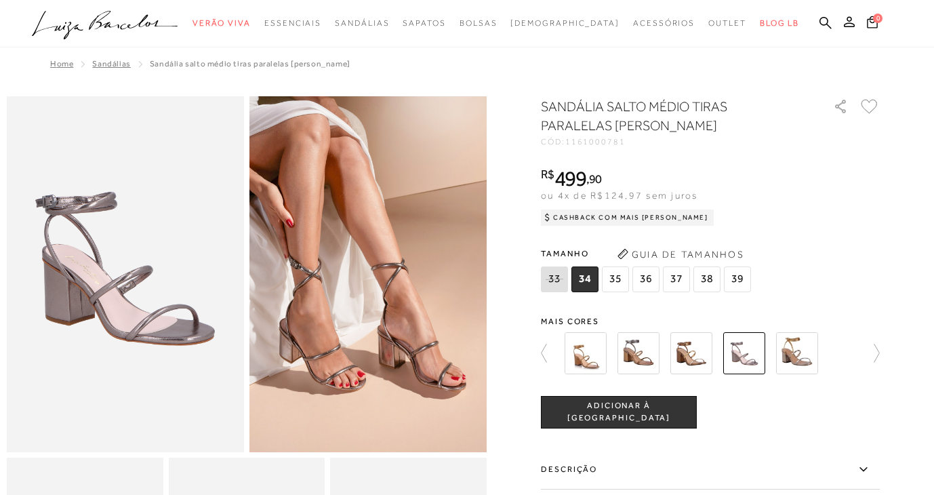
click at [702, 354] on img at bounding box center [691, 353] width 42 height 42
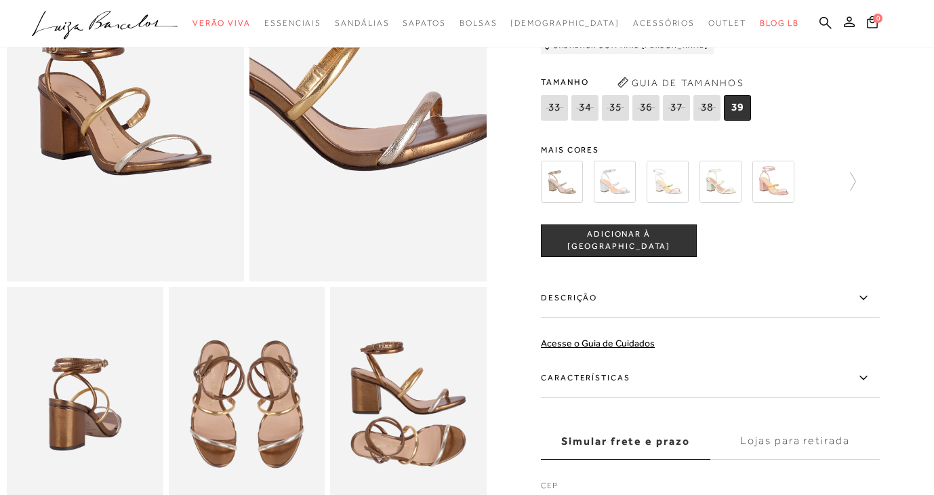
scroll to position [338, 0]
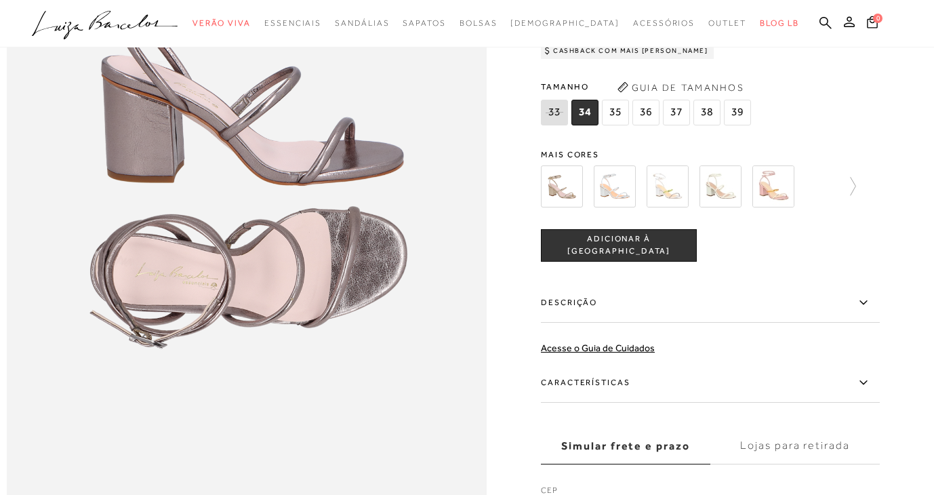
scroll to position [764, 0]
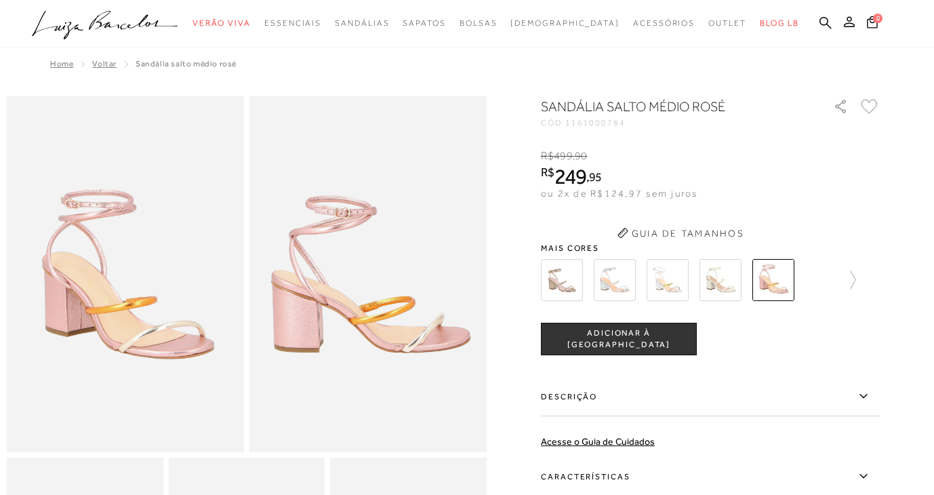
scroll to position [316, 0]
